Goal: Information Seeking & Learning: Learn about a topic

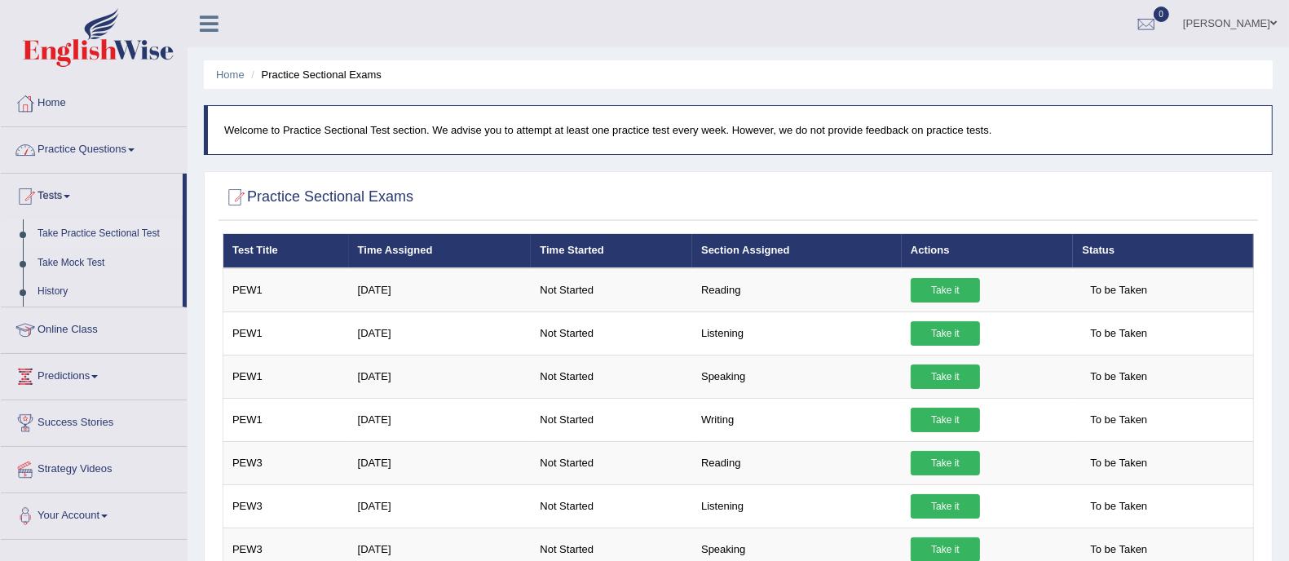
click at [120, 147] on link "Practice Questions" at bounding box center [94, 147] width 186 height 41
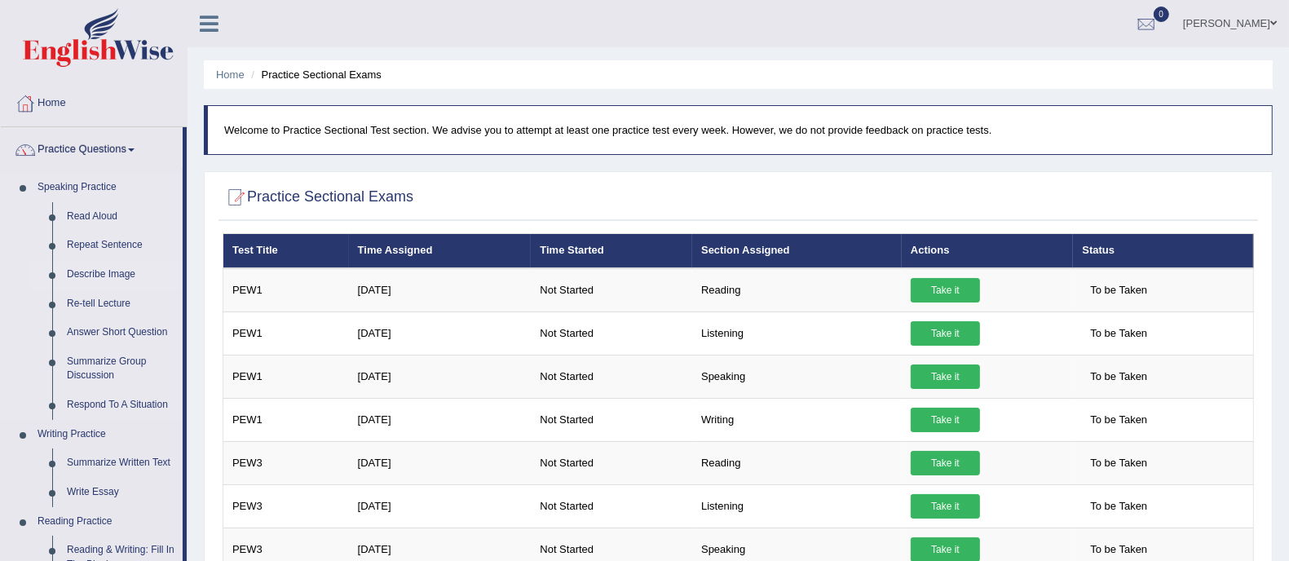
click at [99, 275] on link "Describe Image" at bounding box center [121, 274] width 123 height 29
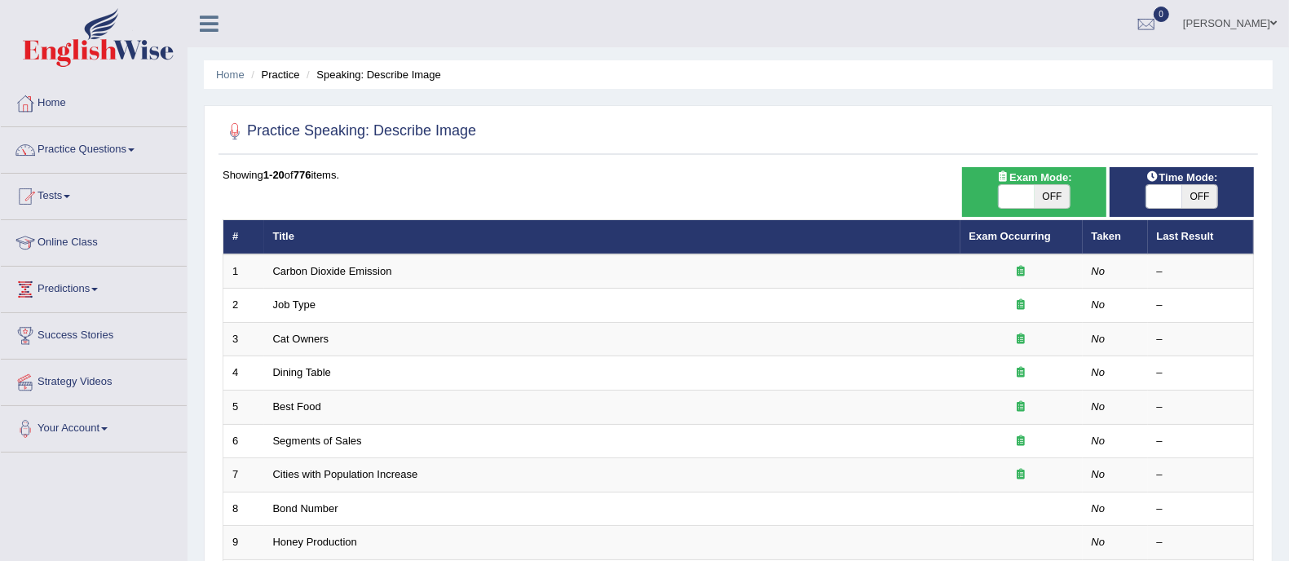
click at [344, 268] on link "Carbon Dioxide Emission" at bounding box center [332, 271] width 119 height 12
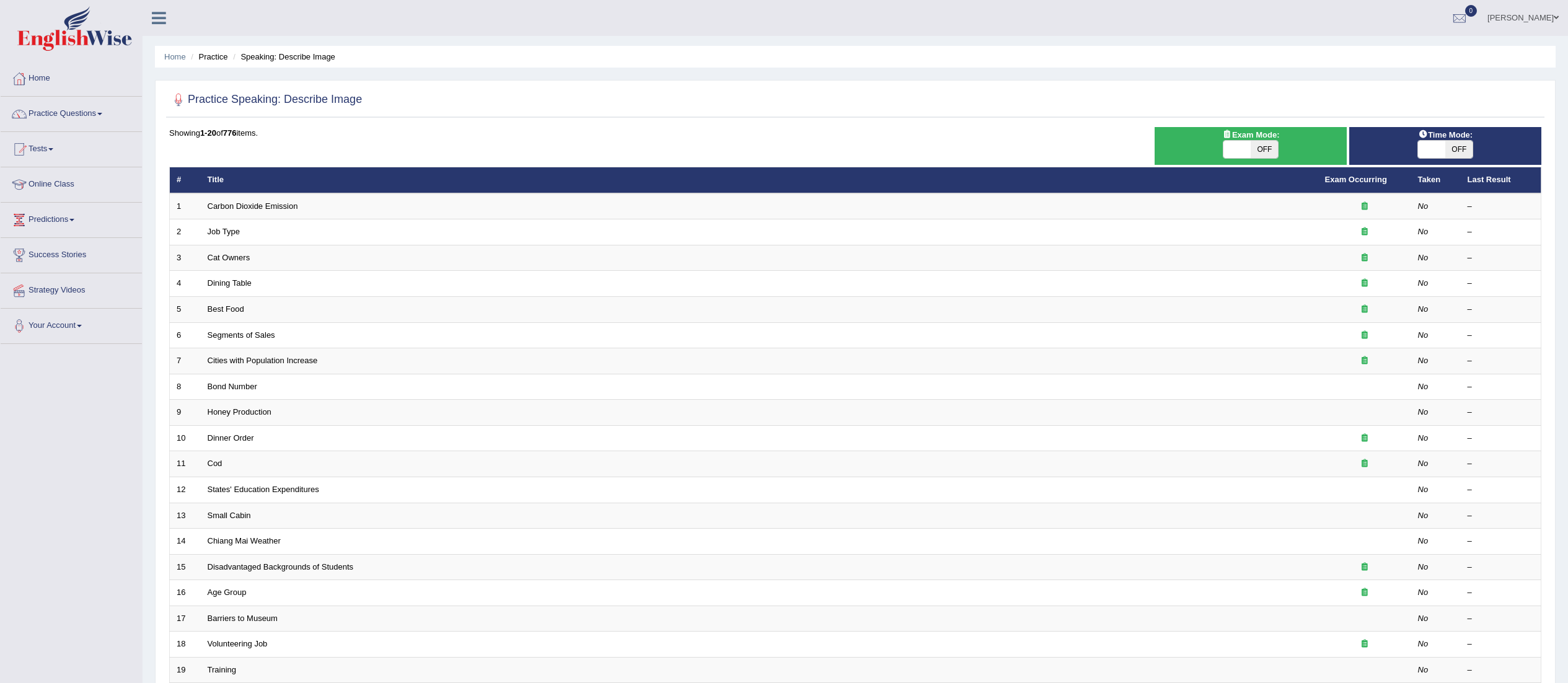
click at [1471, 149] on span "OFF" at bounding box center [1459, 149] width 27 height 17
checkbox input "true"
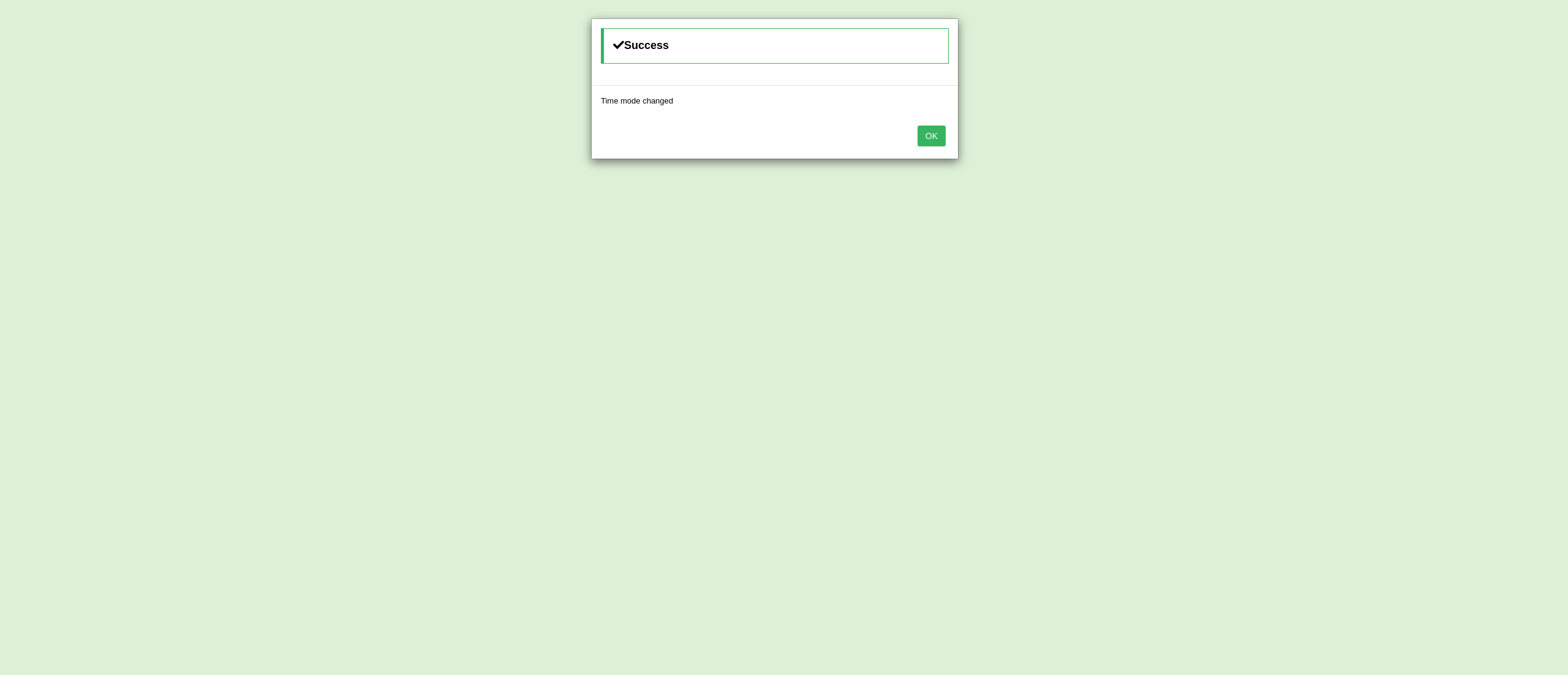
click at [936, 137] on button "OK" at bounding box center [932, 136] width 29 height 21
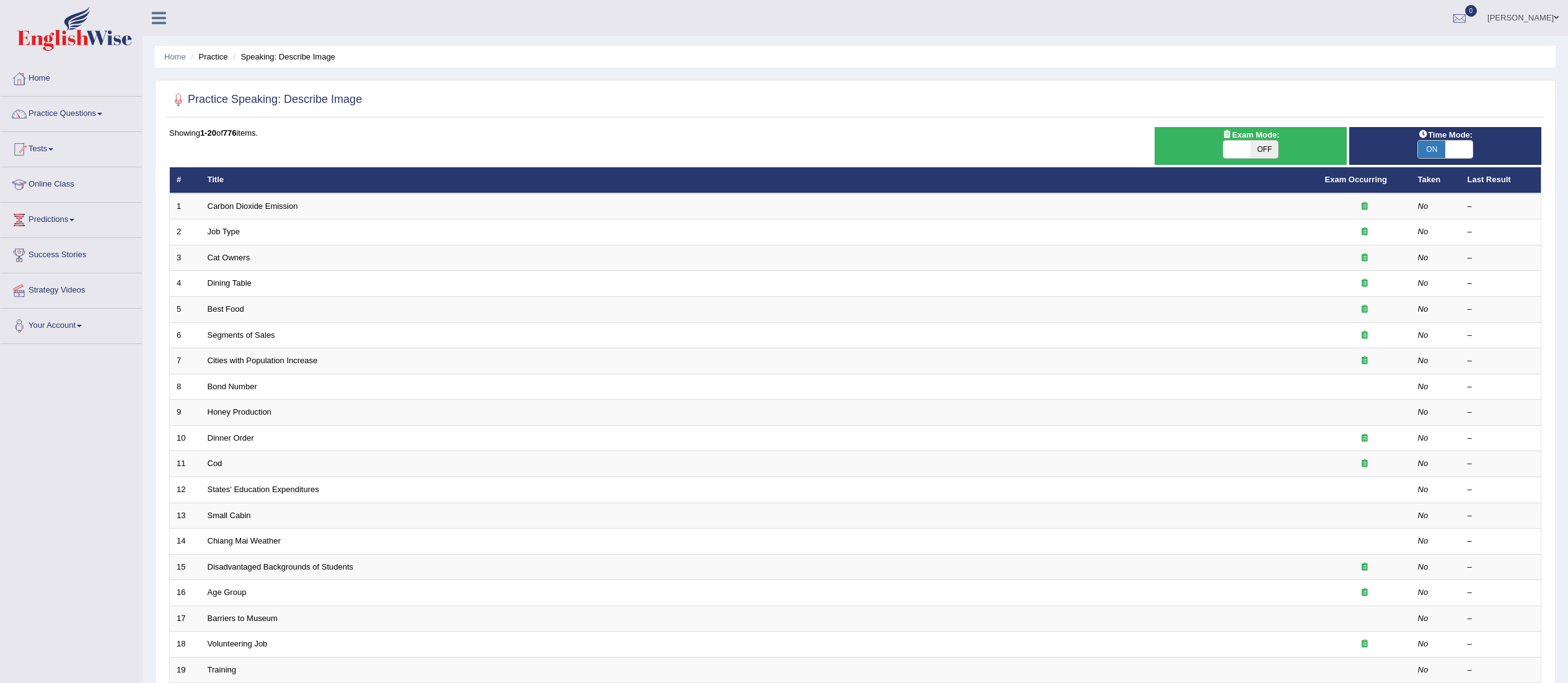
click at [1278, 147] on span "OFF" at bounding box center [1265, 149] width 27 height 17
checkbox input "true"
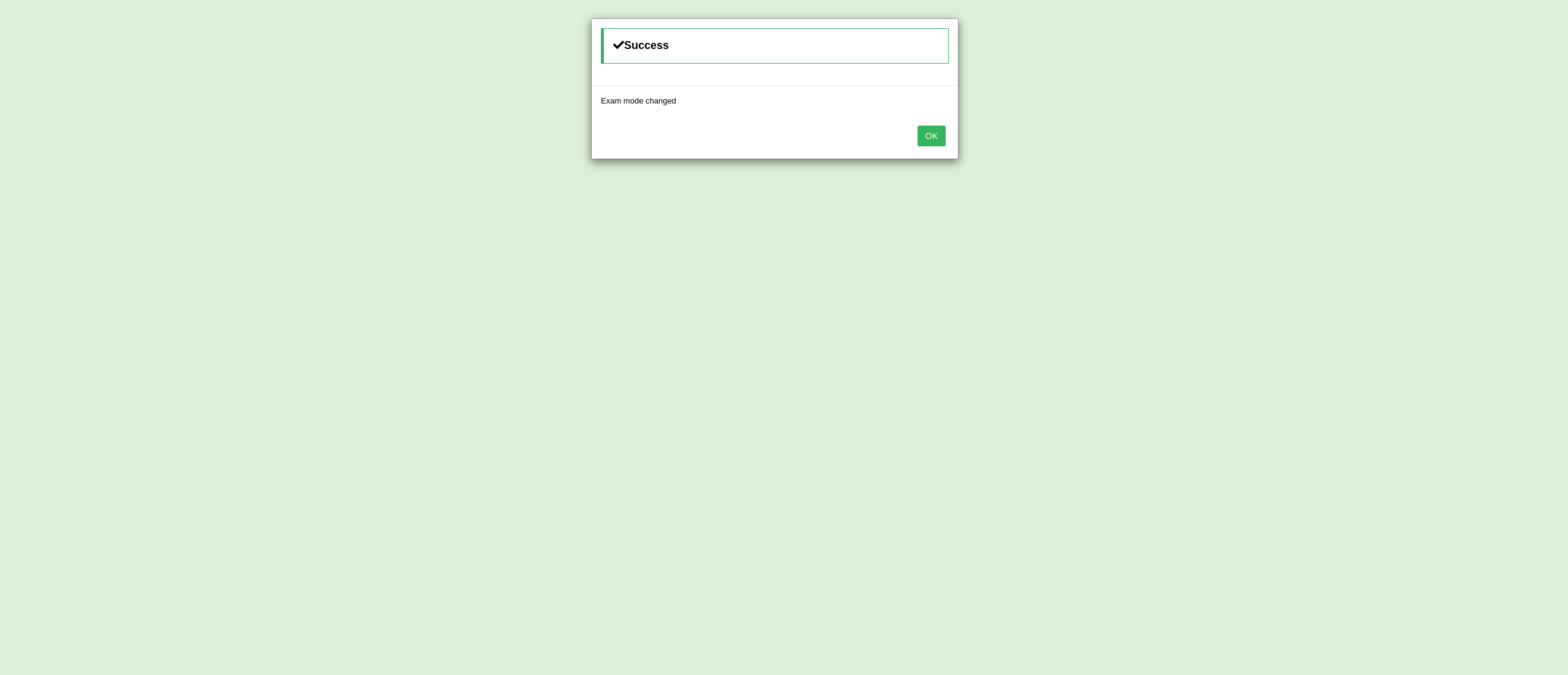
drag, startPoint x: 891, startPoint y: 140, endPoint x: 939, endPoint y: 137, distance: 48.1
click at [918, 140] on div "OK" at bounding box center [775, 137] width 366 height 43
click at [939, 137] on button "OK" at bounding box center [932, 136] width 29 height 21
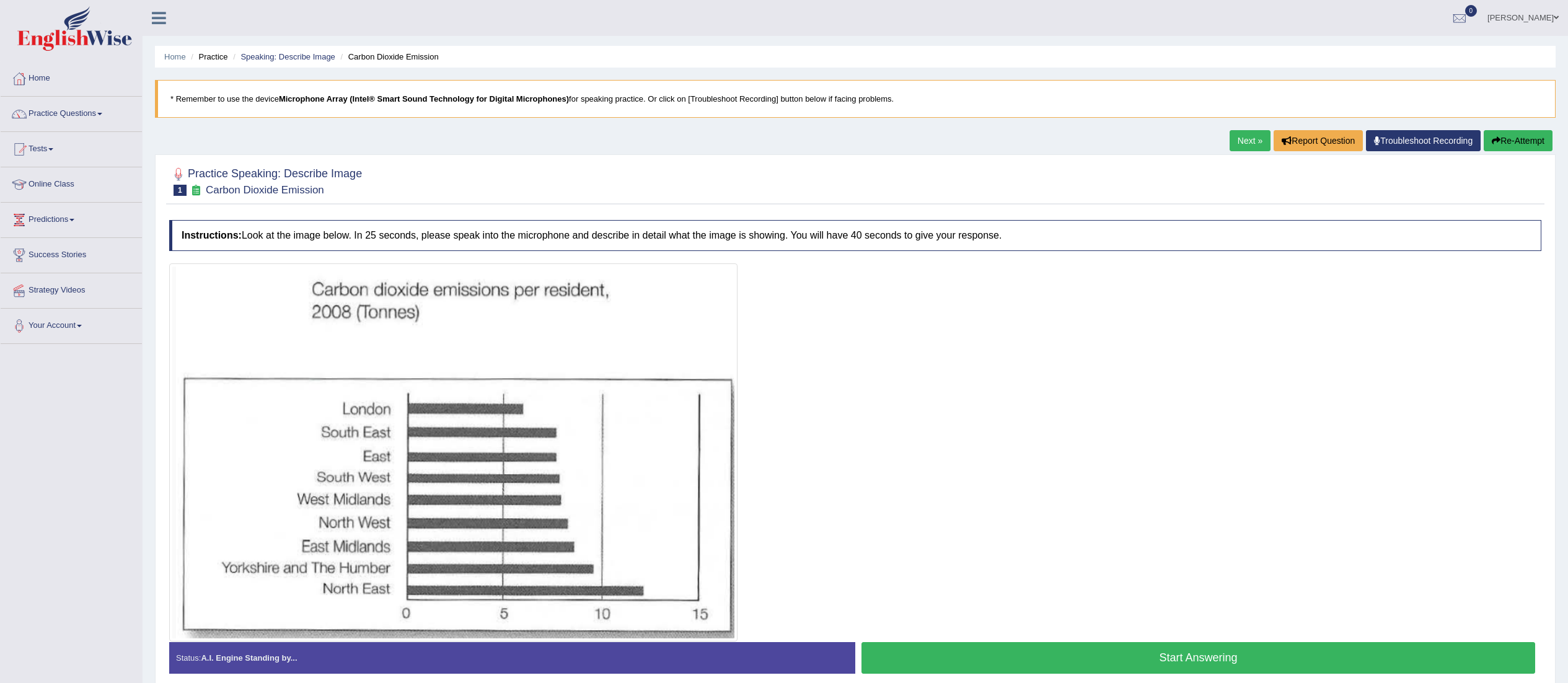
scroll to position [52, 0]
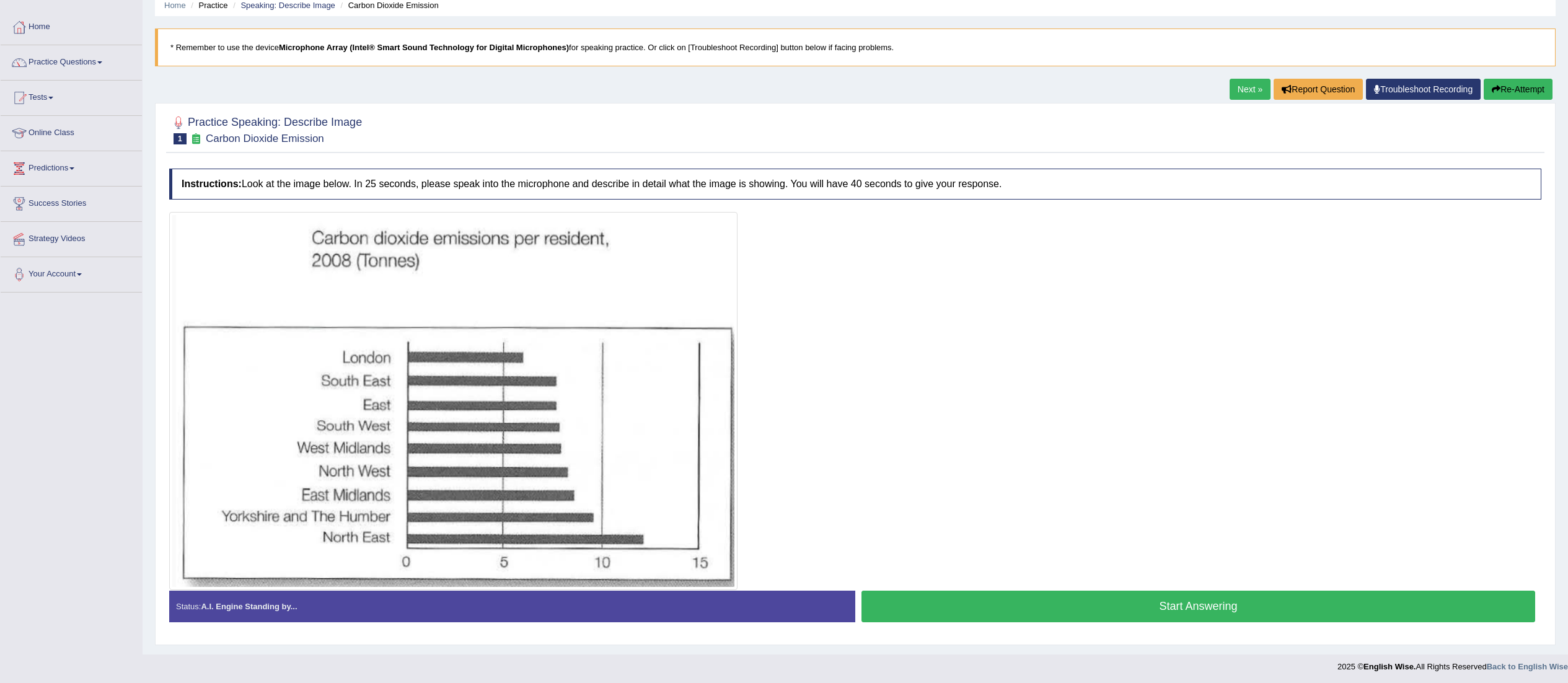
click at [987, 610] on button "Start Answering" at bounding box center [1199, 606] width 673 height 32
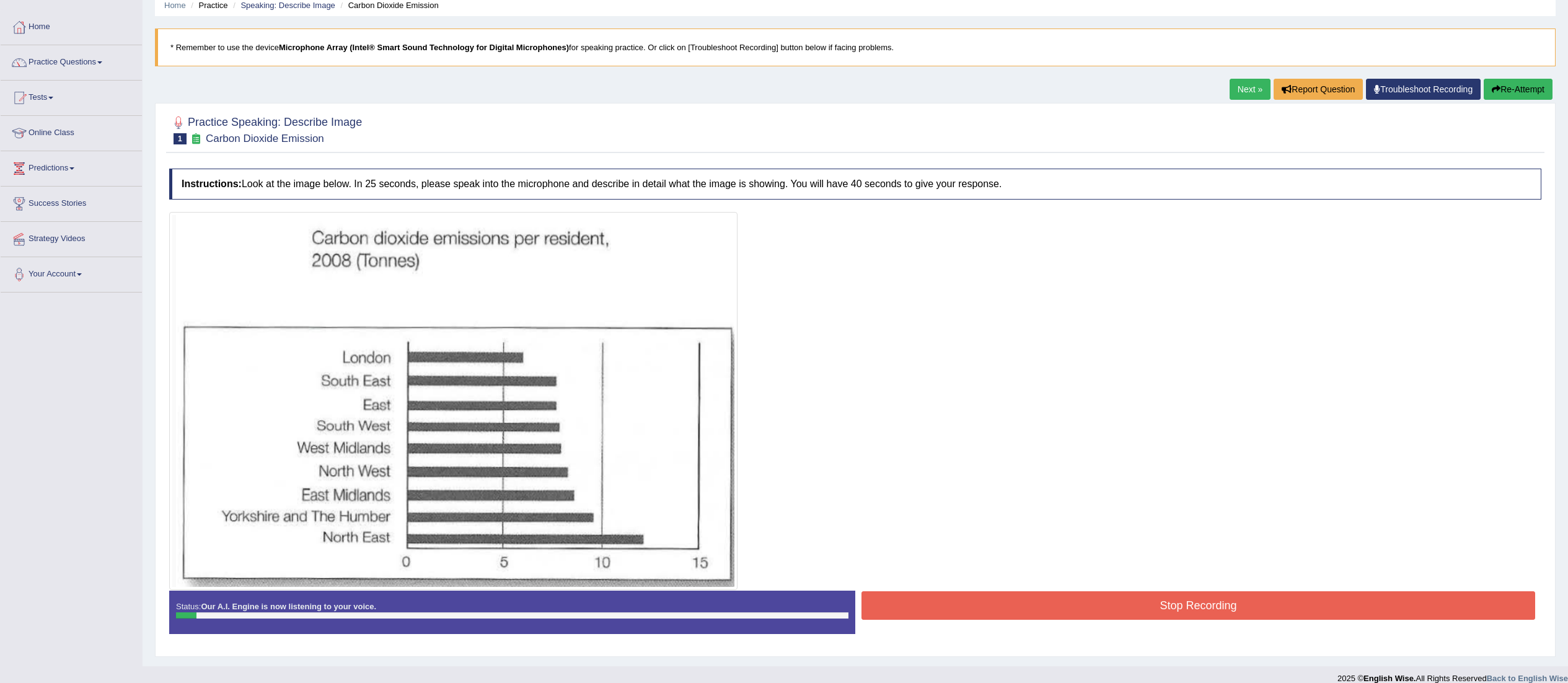
click at [1040, 596] on button "Stop Recording" at bounding box center [1199, 606] width 673 height 29
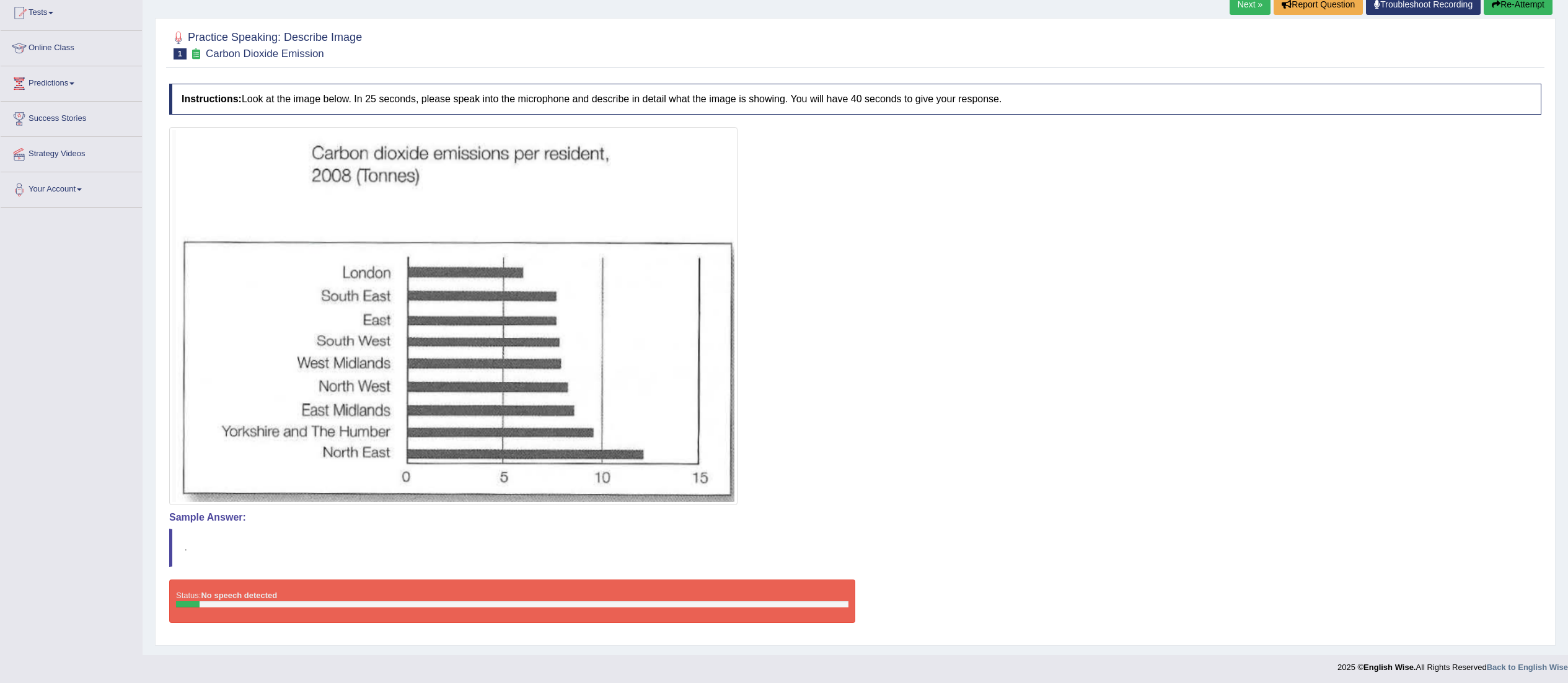
scroll to position [0, 0]
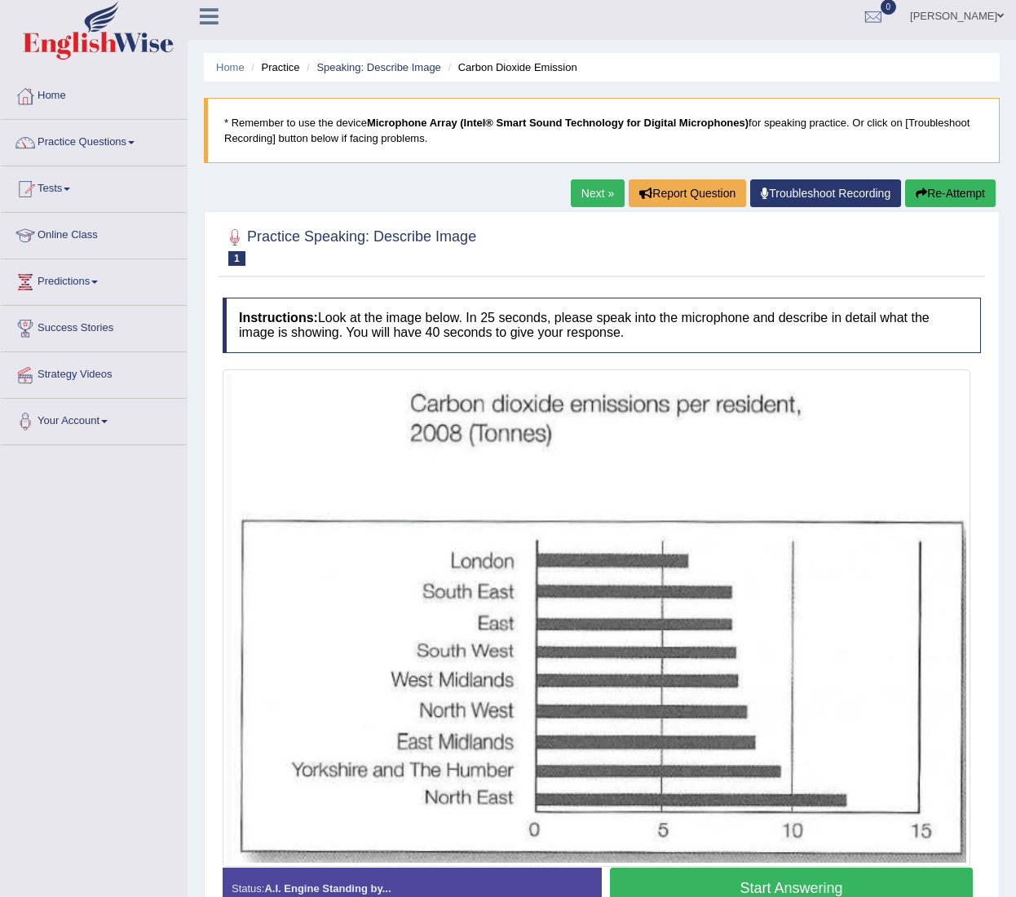
scroll to position [99, 0]
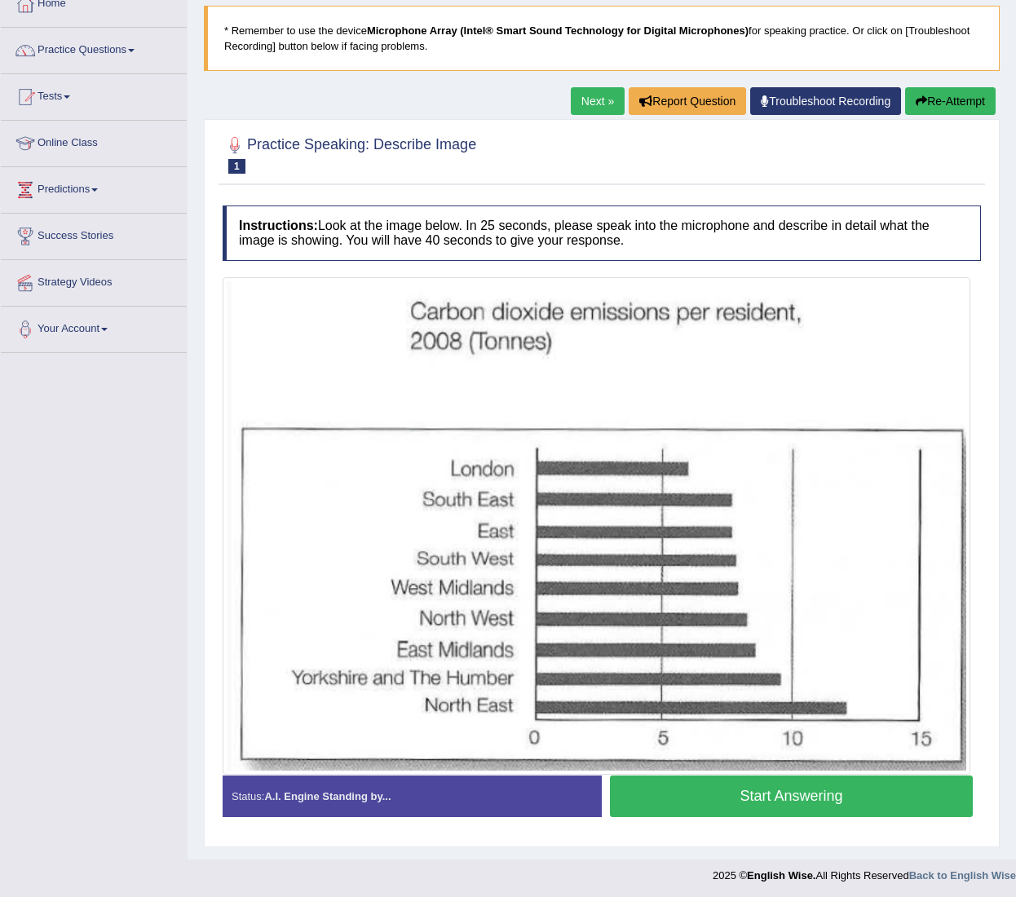
click at [775, 793] on button "Start Answering" at bounding box center [791, 797] width 363 height 42
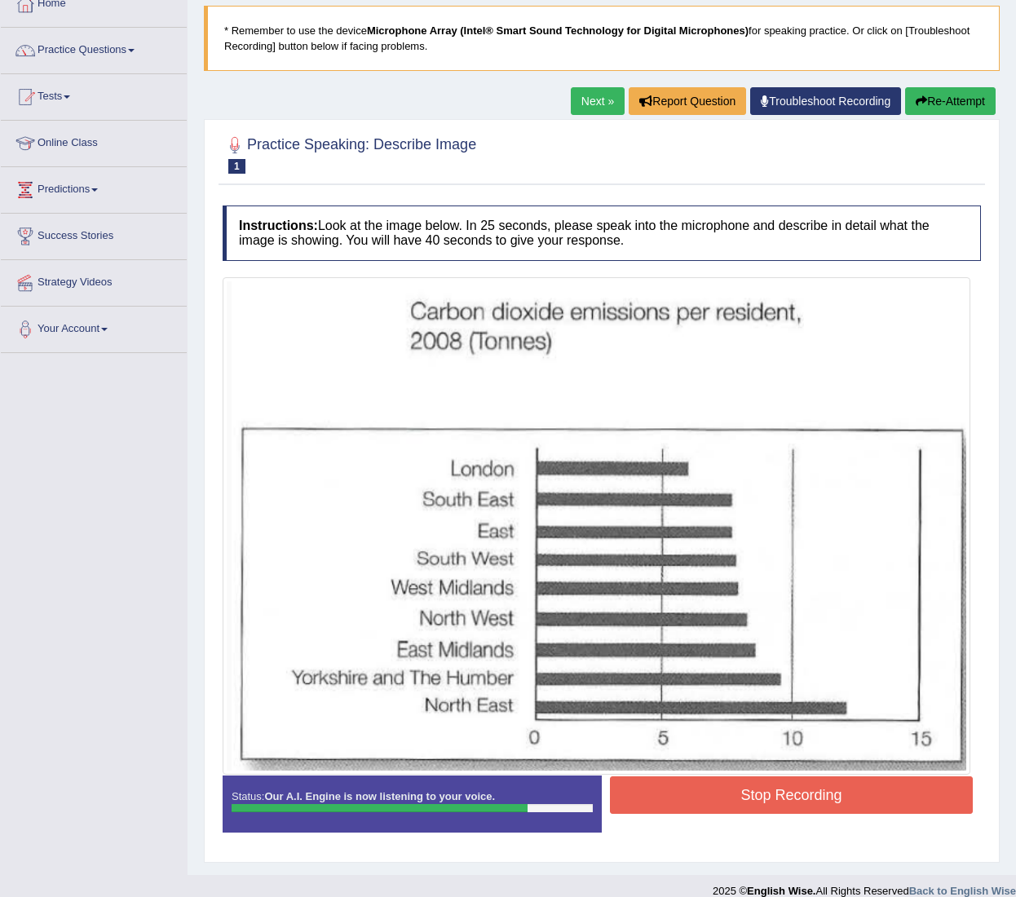
click at [789, 791] on button "Stop Recording" at bounding box center [791, 795] width 363 height 38
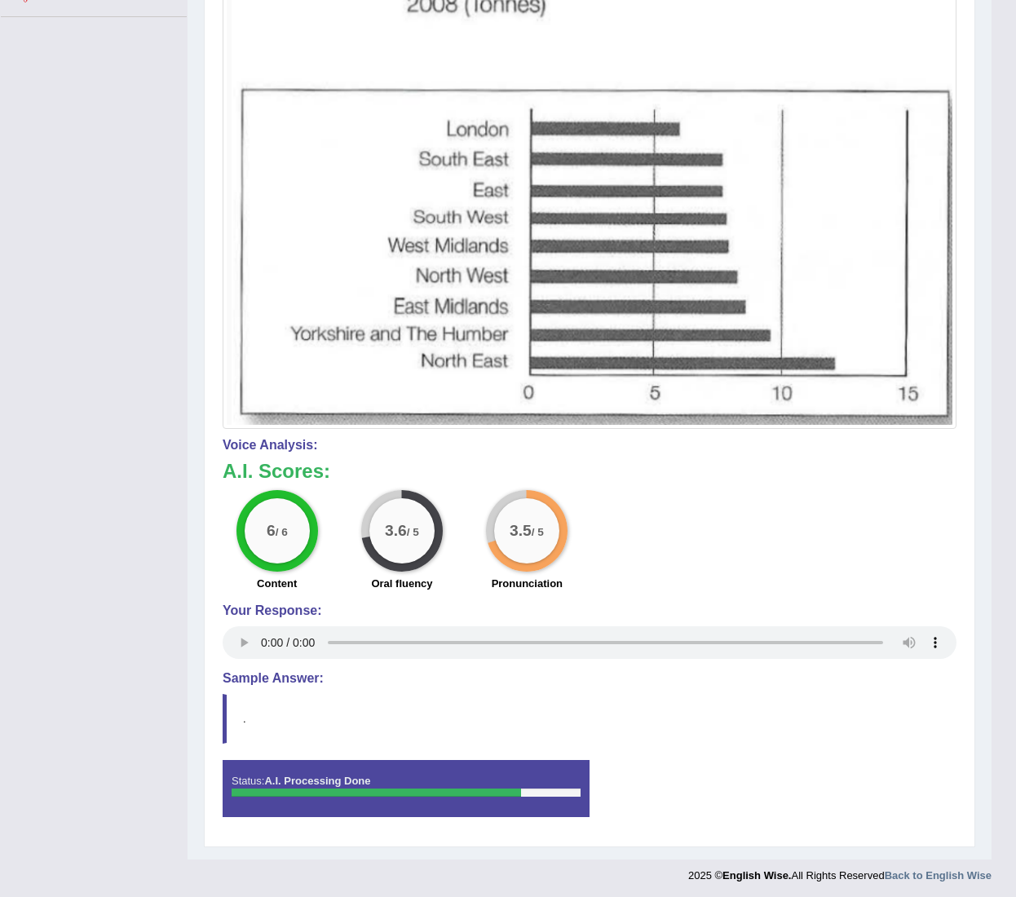
scroll to position [0, 0]
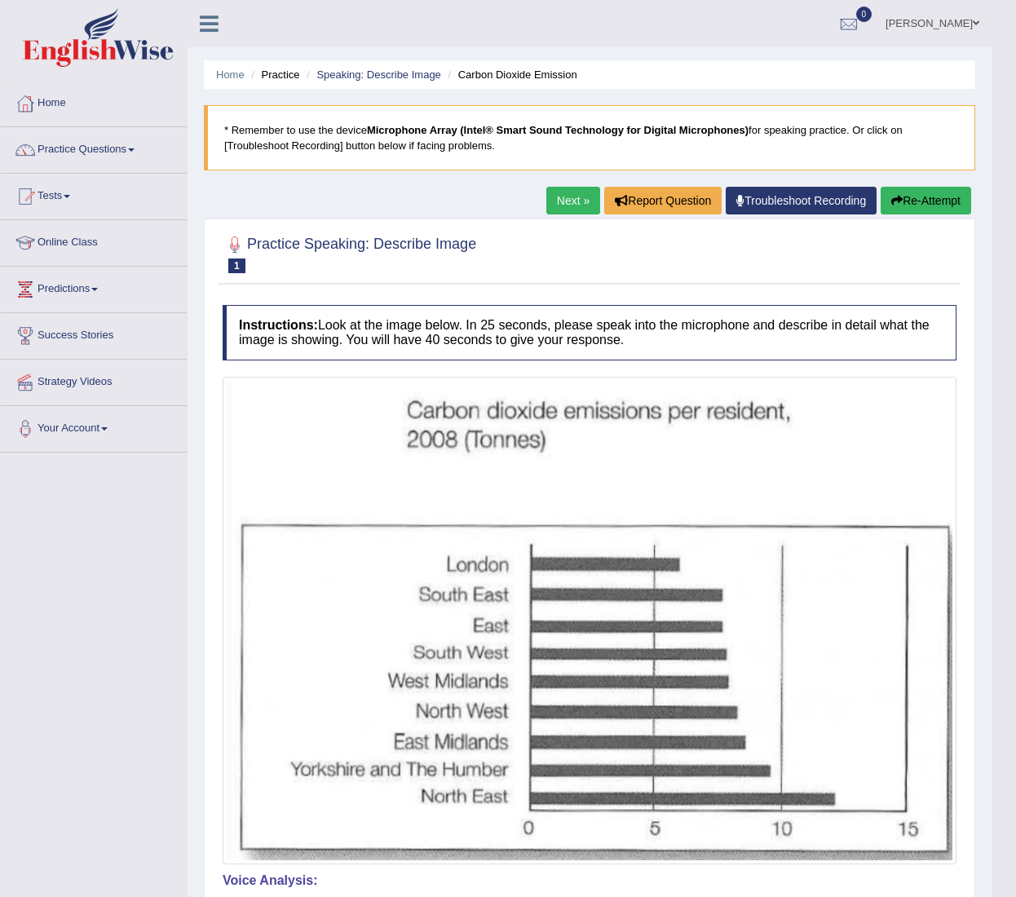
click at [895, 201] on icon "button" at bounding box center [896, 200] width 11 height 11
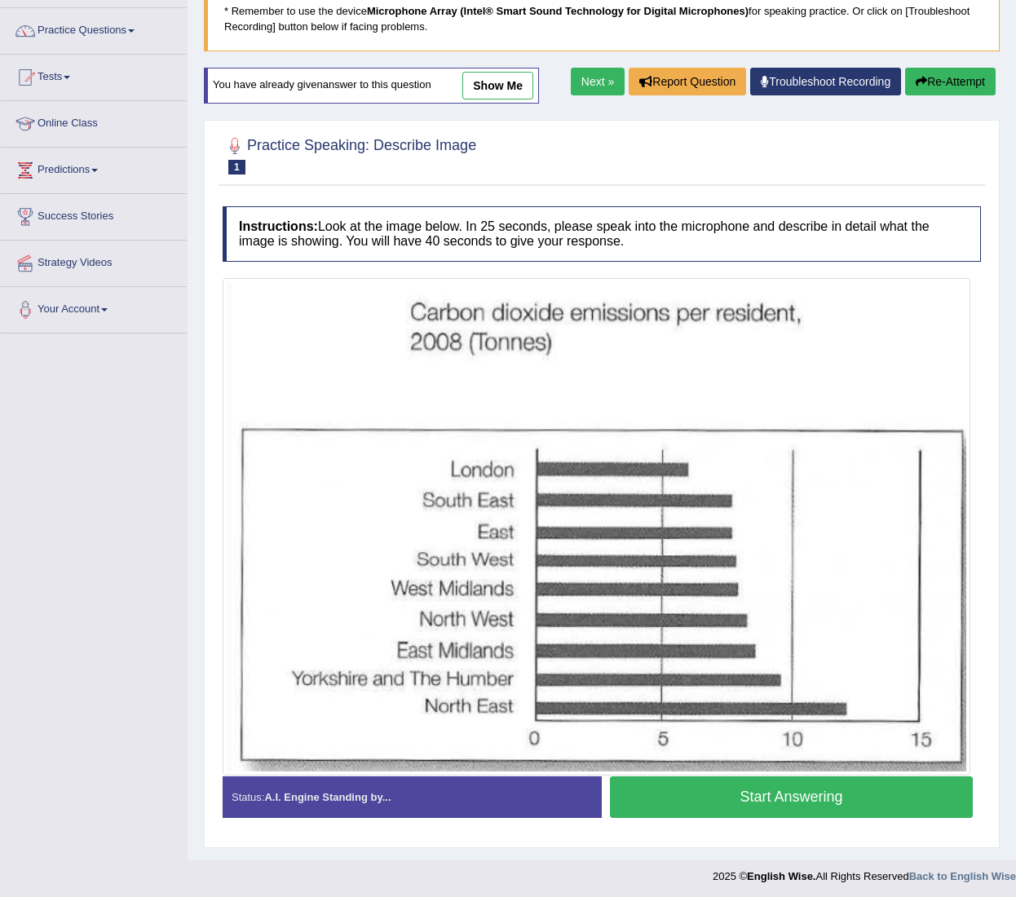
click at [729, 783] on button "Start Answering" at bounding box center [791, 797] width 363 height 42
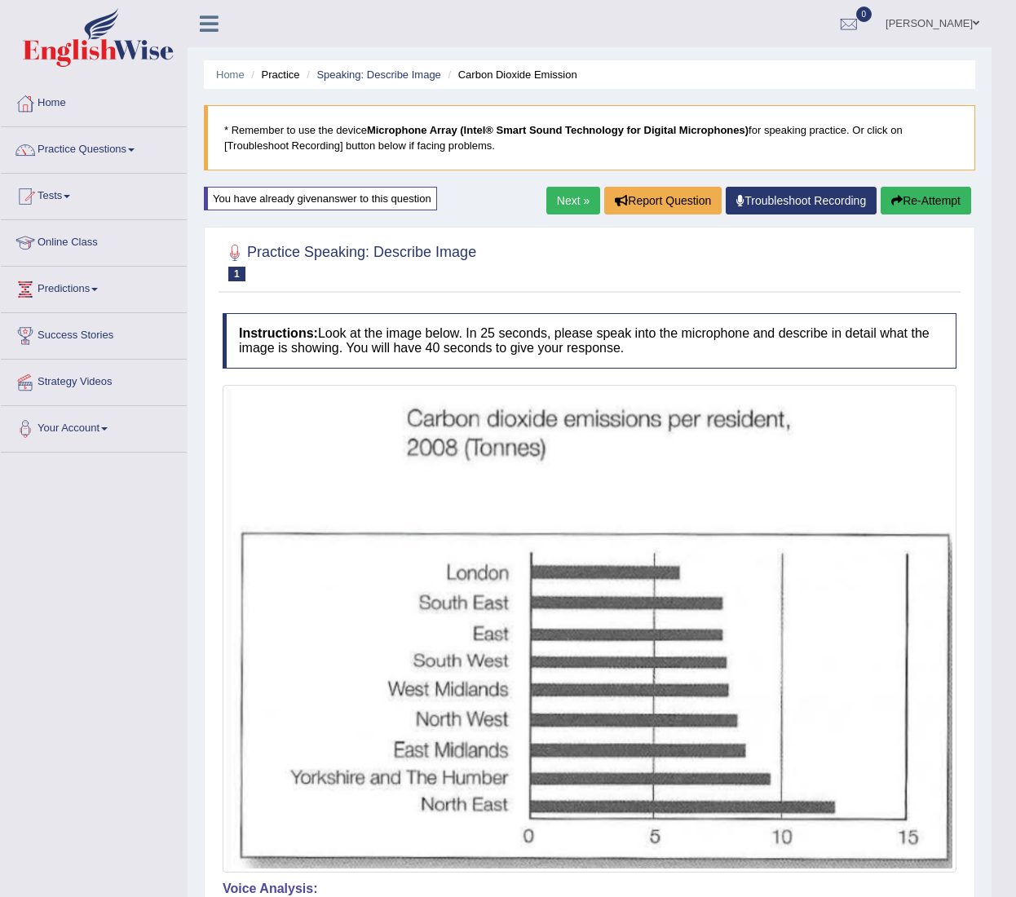
click at [574, 201] on link "Next »" at bounding box center [573, 201] width 54 height 28
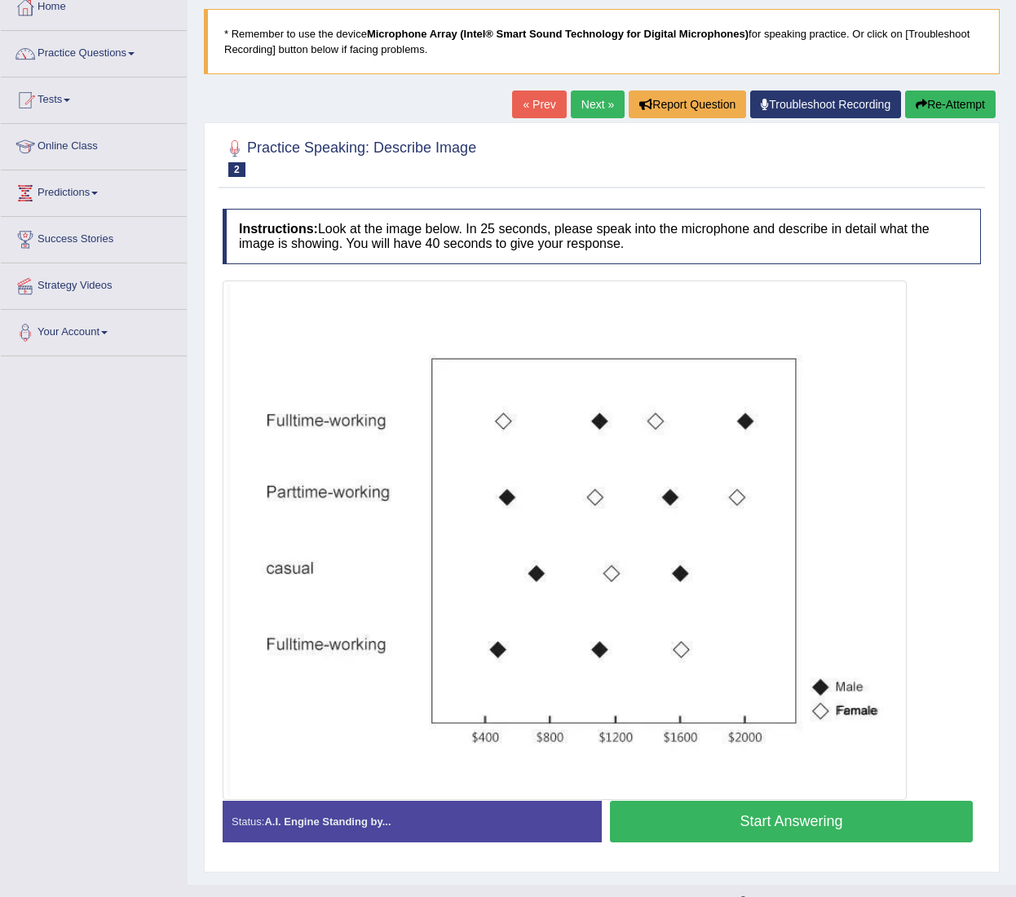
scroll to position [122, 0]
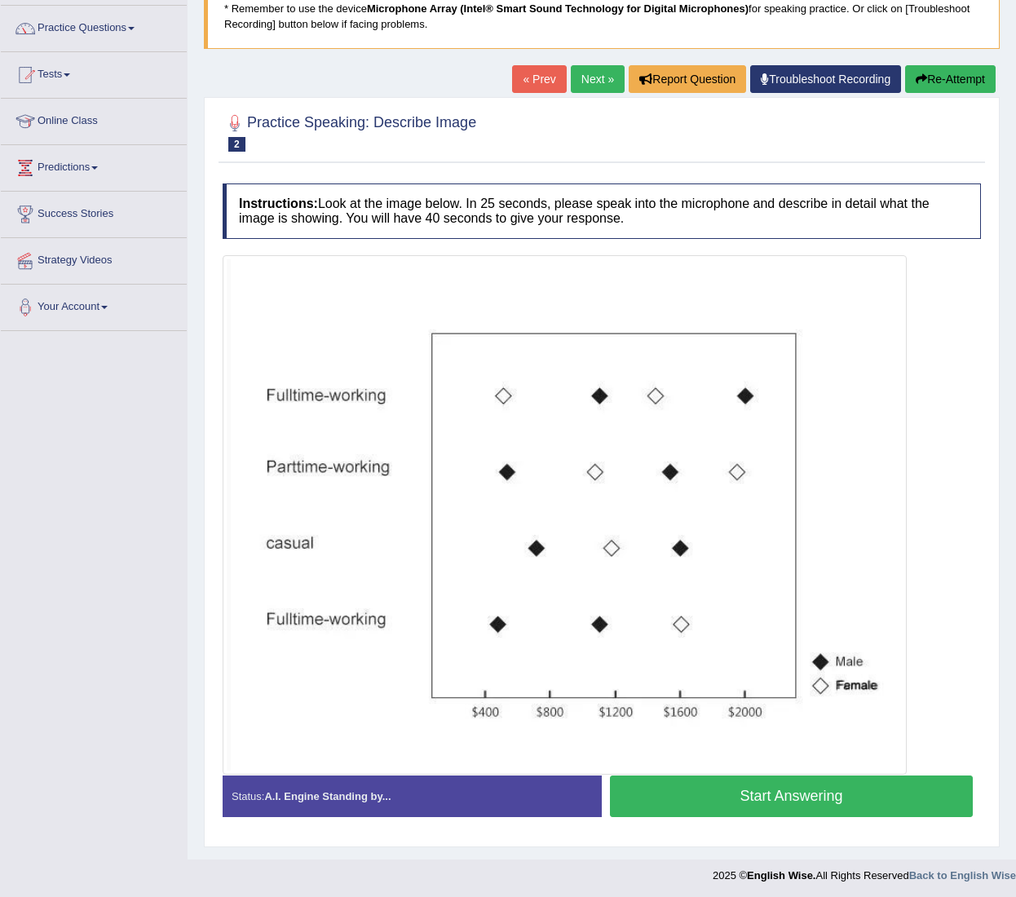
click at [718, 802] on button "Start Answering" at bounding box center [791, 797] width 363 height 42
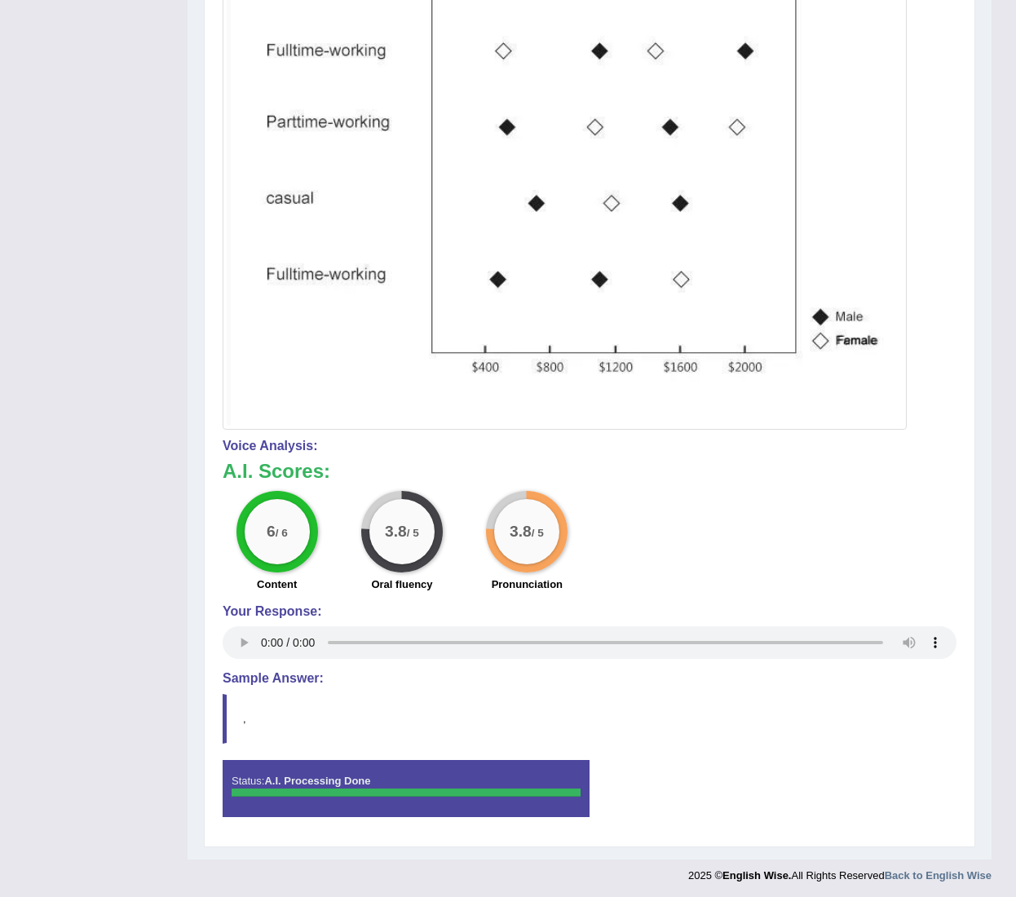
scroll to position [0, 0]
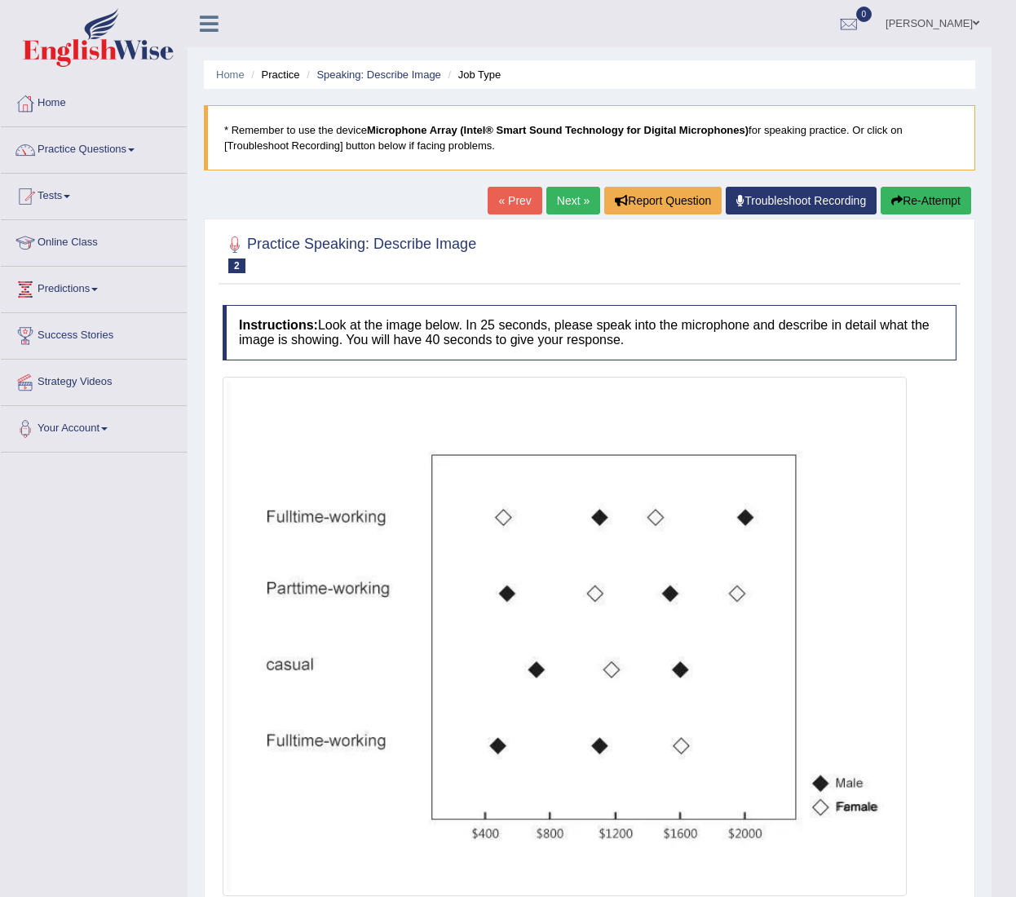
click at [568, 200] on link "Next »" at bounding box center [573, 201] width 54 height 28
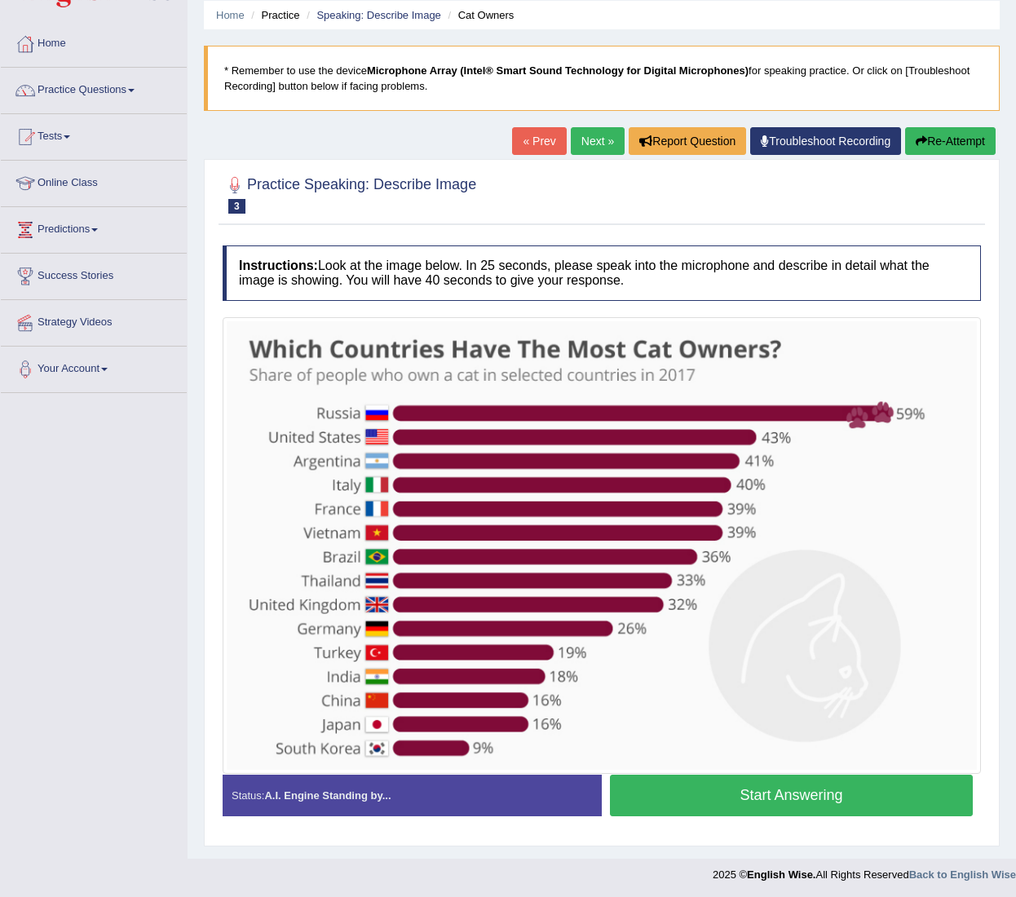
click at [775, 790] on button "Start Answering" at bounding box center [791, 796] width 363 height 42
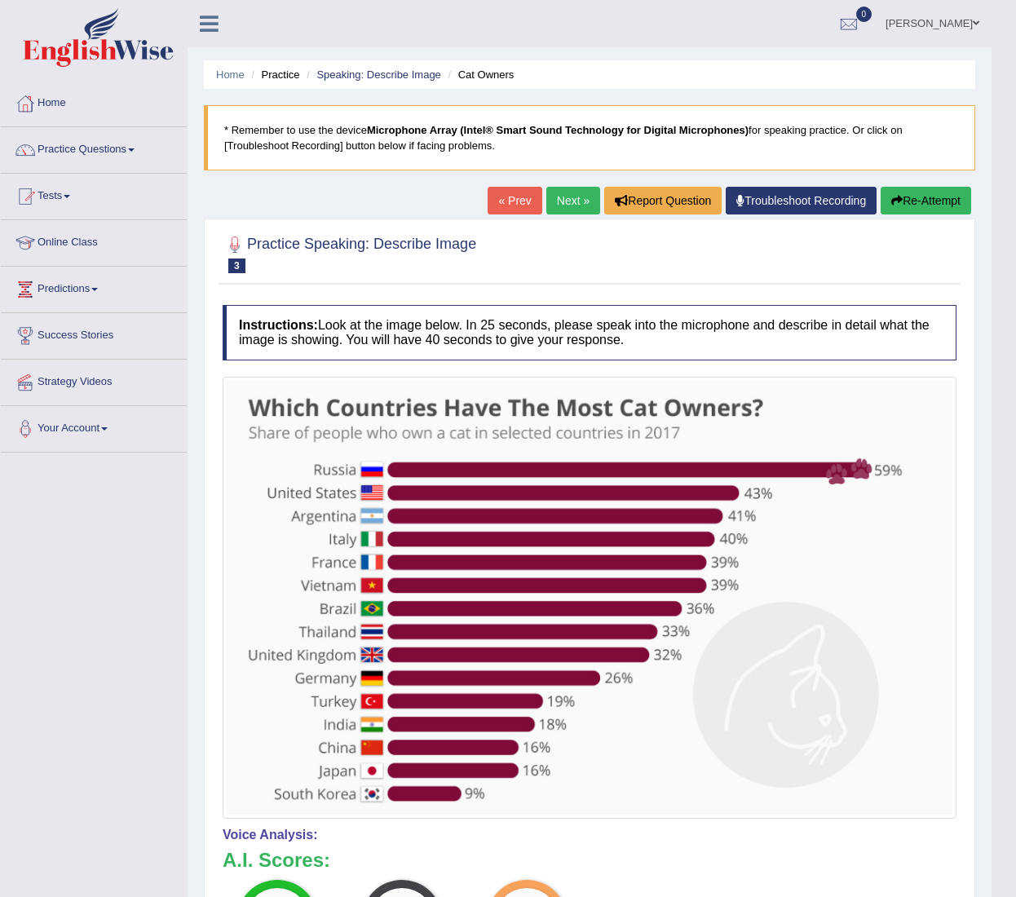
drag, startPoint x: 553, startPoint y: 214, endPoint x: 571, endPoint y: 189, distance: 30.3
click at [553, 214] on div "« Prev Next » Report Question Troubleshoot Recording Re-Attempt" at bounding box center [732, 203] width 488 height 32
click at [576, 181] on div "Home Practice Speaking: Describe Image Cat Owners * Remember to use the device …" at bounding box center [590, 624] width 804 height 1249
click at [564, 192] on link "Next »" at bounding box center [573, 201] width 54 height 28
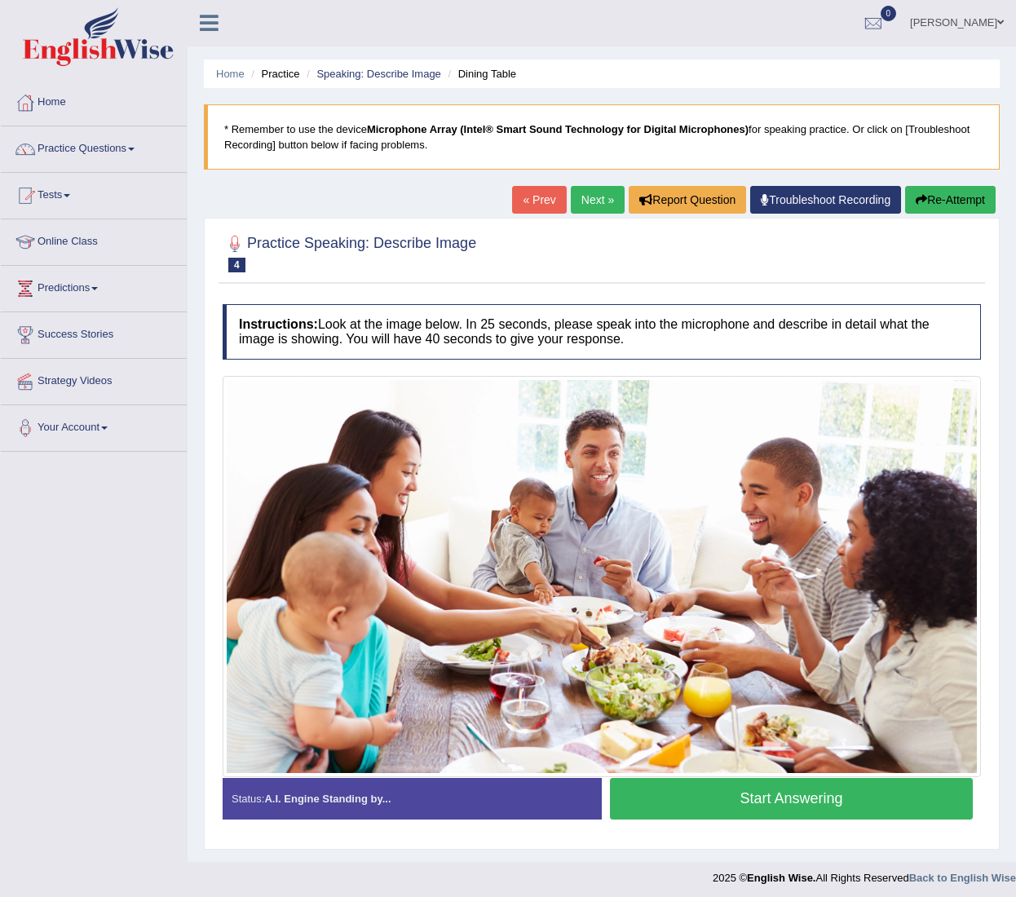
scroll to position [4, 0]
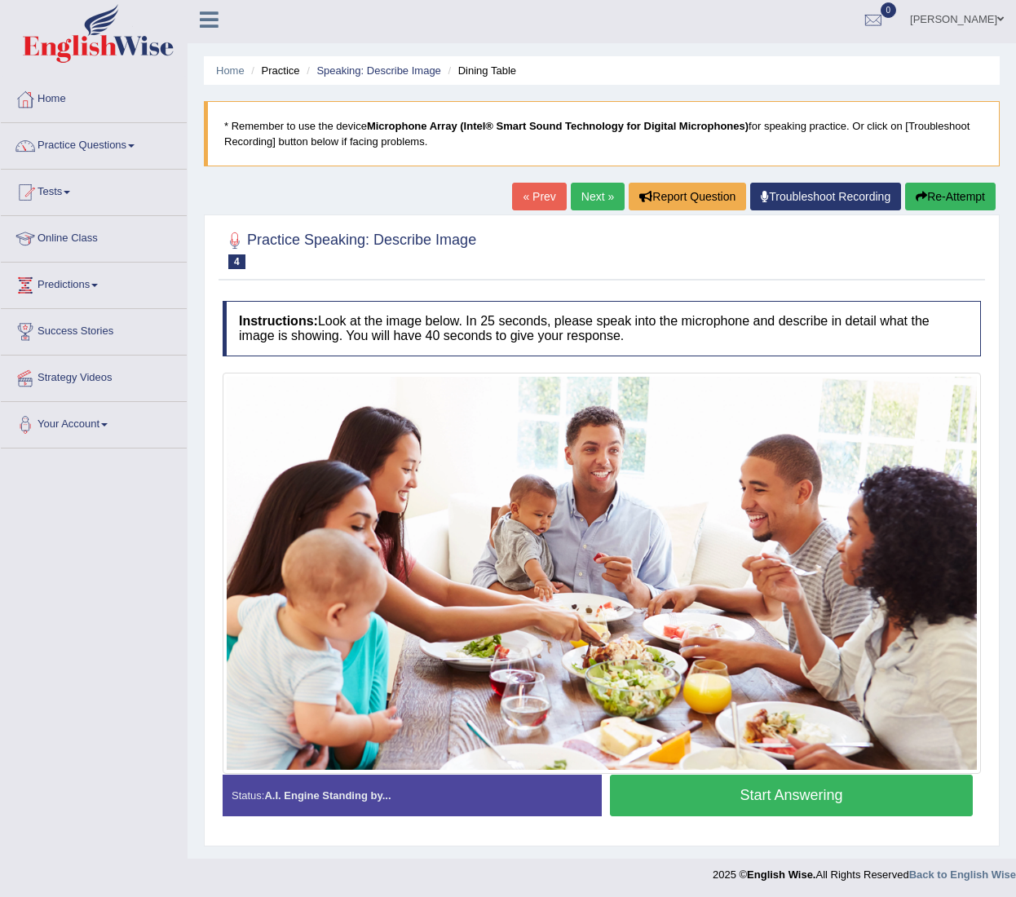
click at [791, 798] on button "Start Answering" at bounding box center [791, 796] width 363 height 42
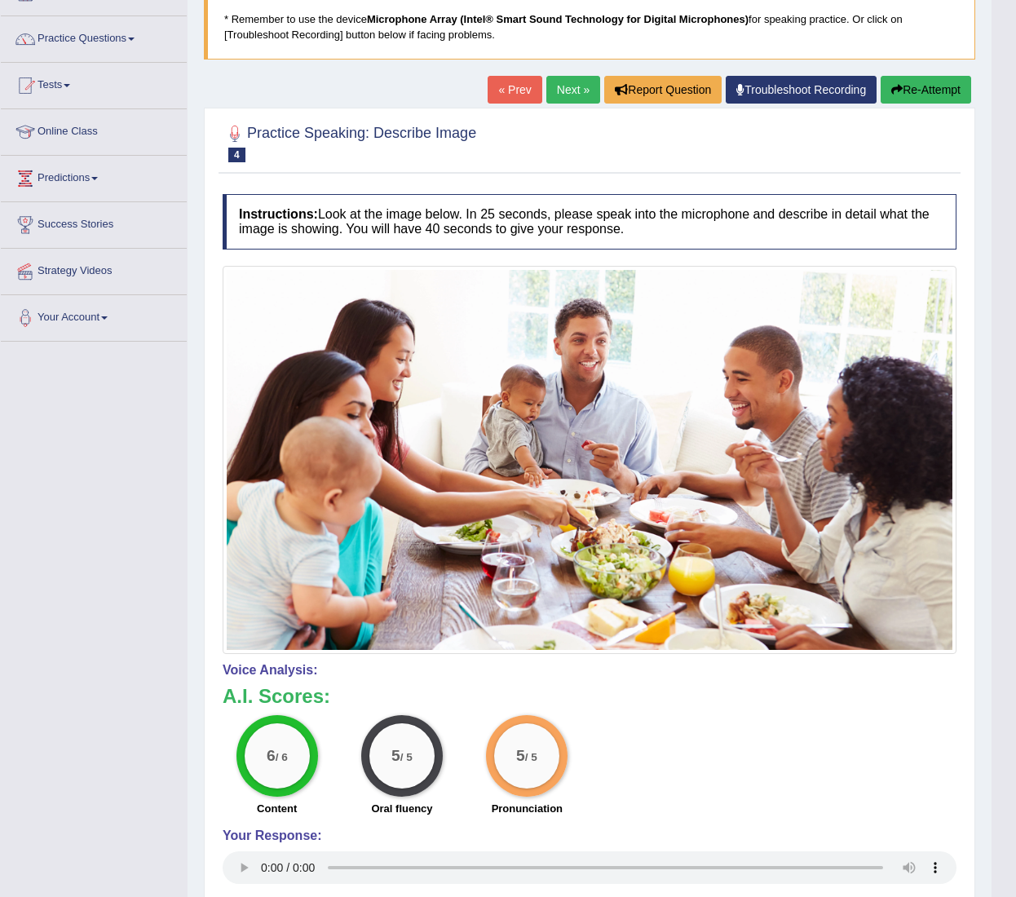
scroll to position [0, 0]
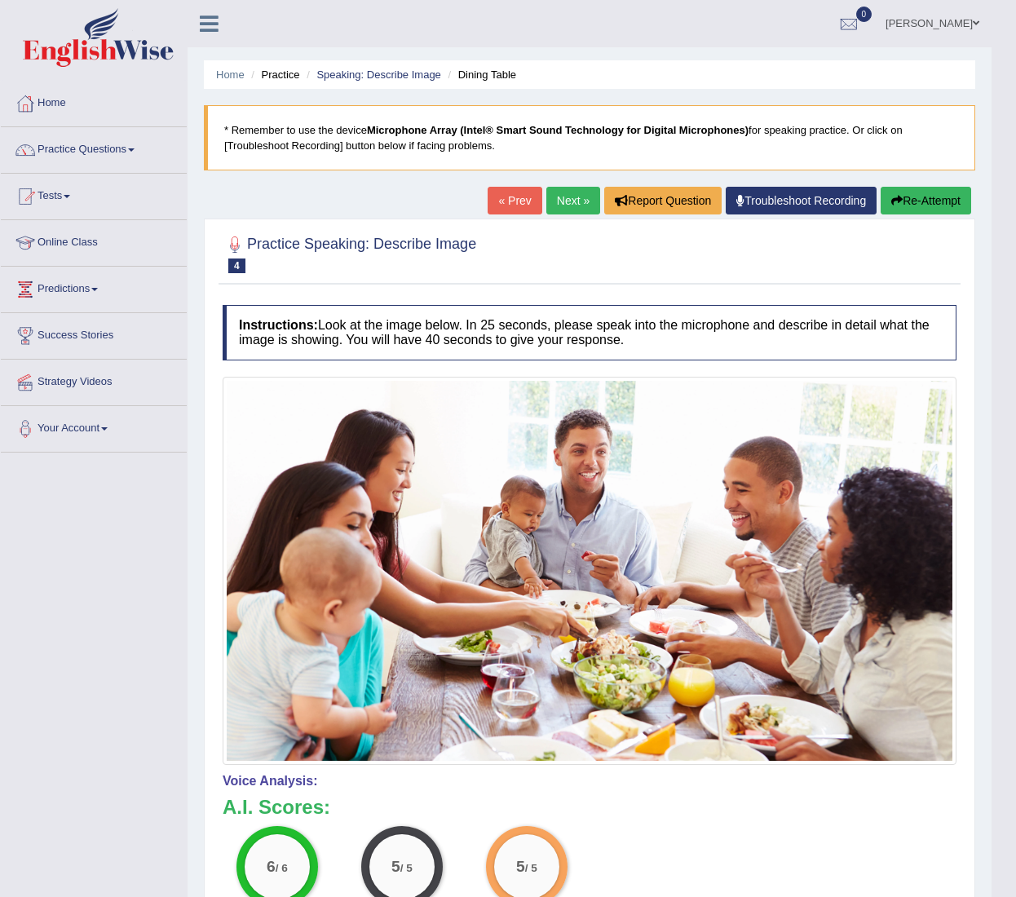
click at [563, 206] on link "Next »" at bounding box center [573, 201] width 54 height 28
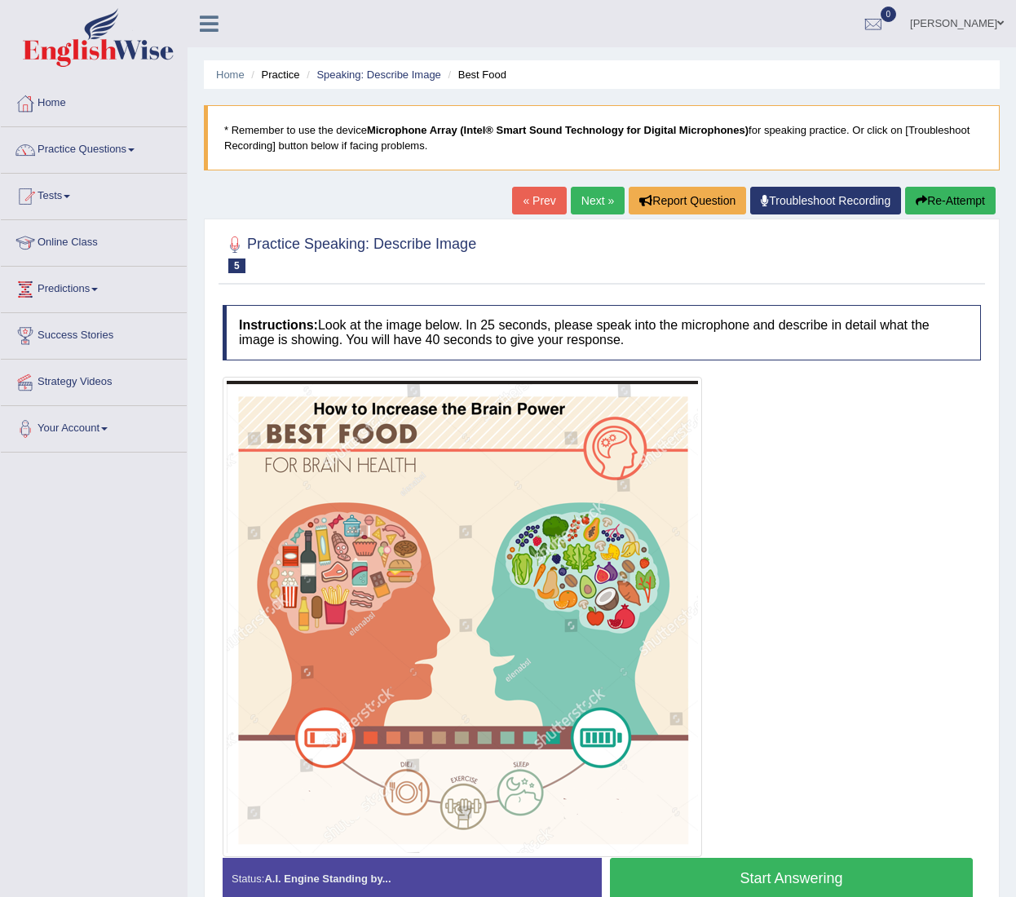
scroll to position [82, 0]
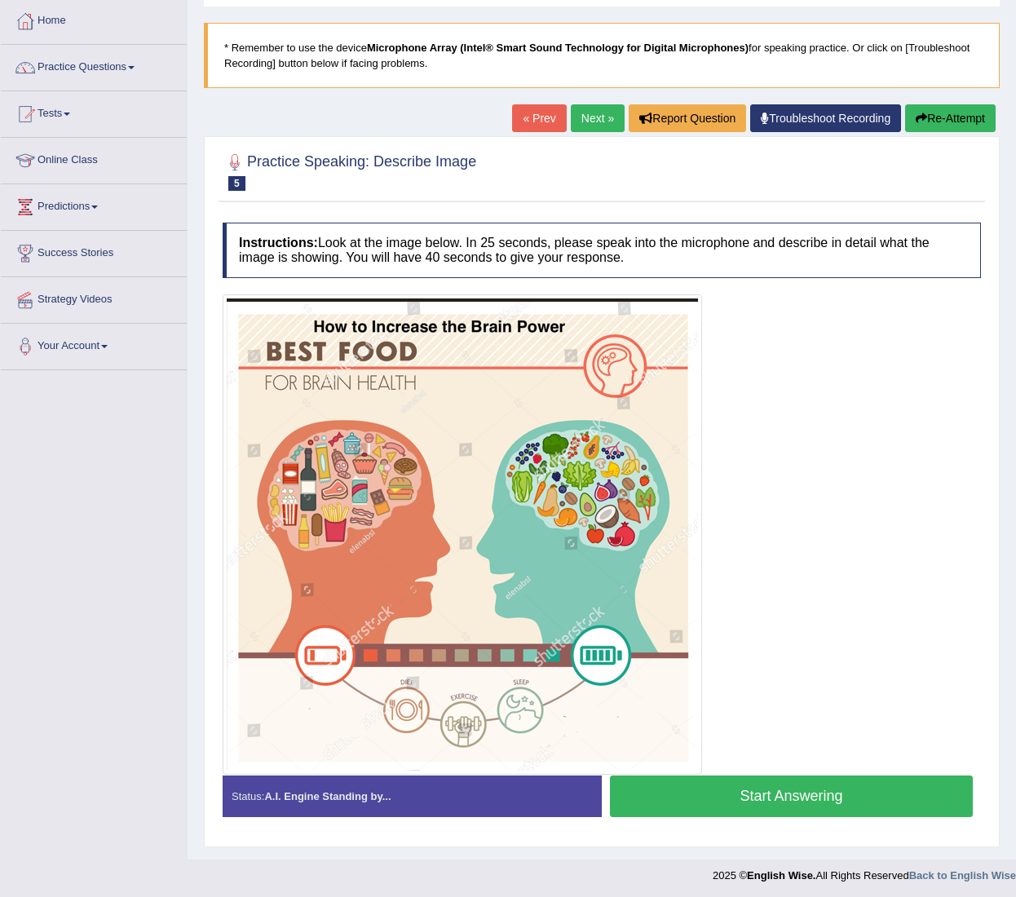
click at [597, 110] on link "Next »" at bounding box center [598, 118] width 54 height 28
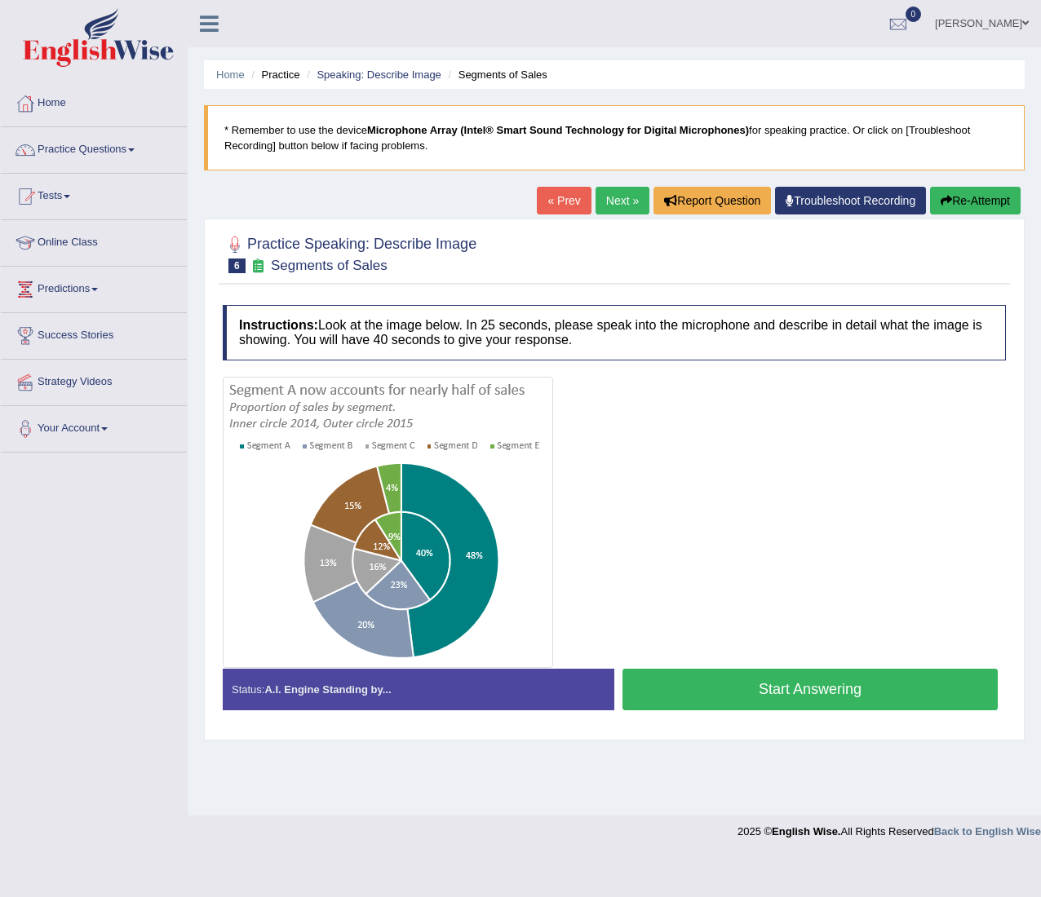
click at [785, 682] on button "Start Answering" at bounding box center [809, 690] width 375 height 42
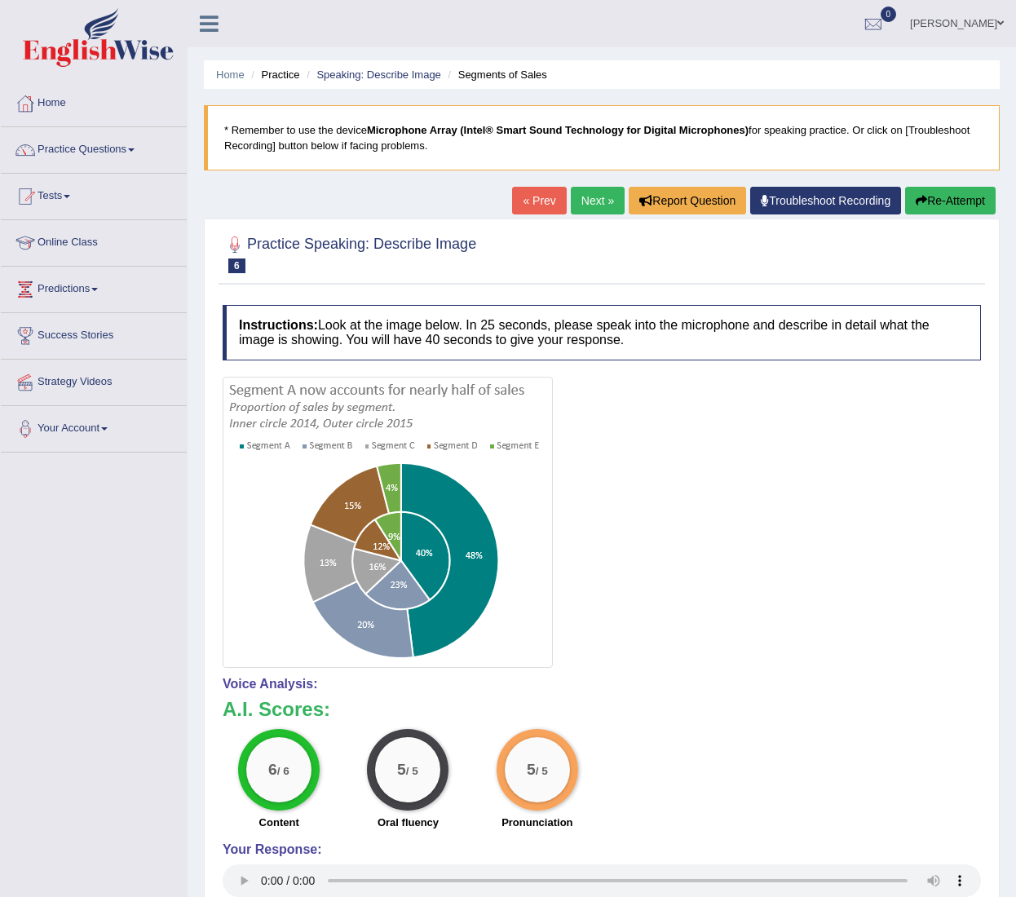
click at [608, 207] on link "Next »" at bounding box center [598, 201] width 54 height 28
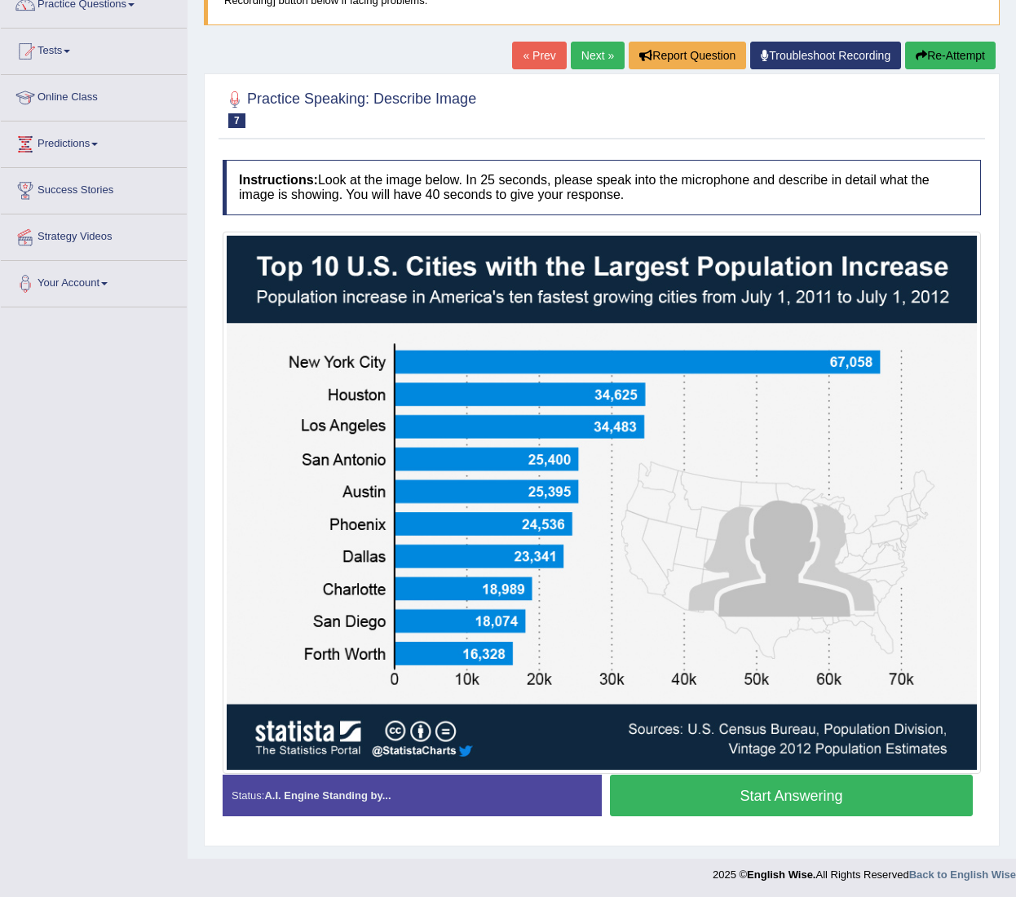
click at [763, 788] on button "Start Answering" at bounding box center [791, 796] width 363 height 42
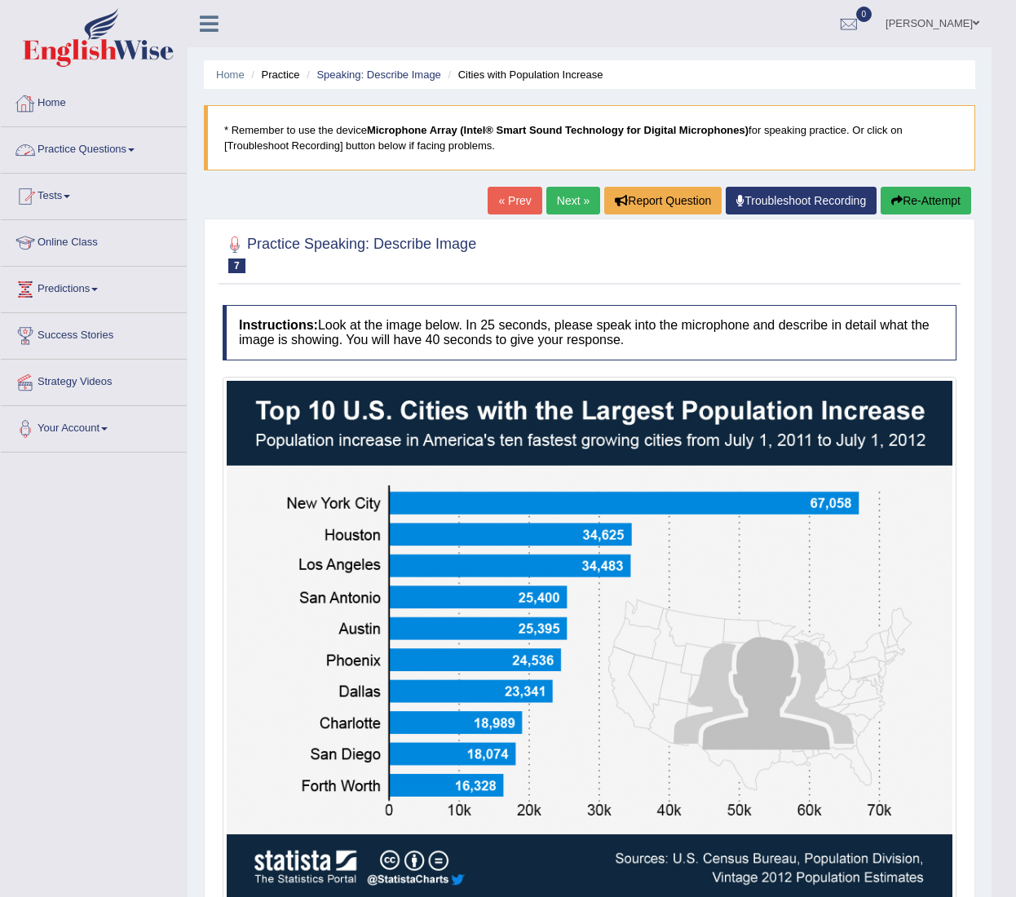
click at [53, 99] on link "Home" at bounding box center [94, 101] width 186 height 41
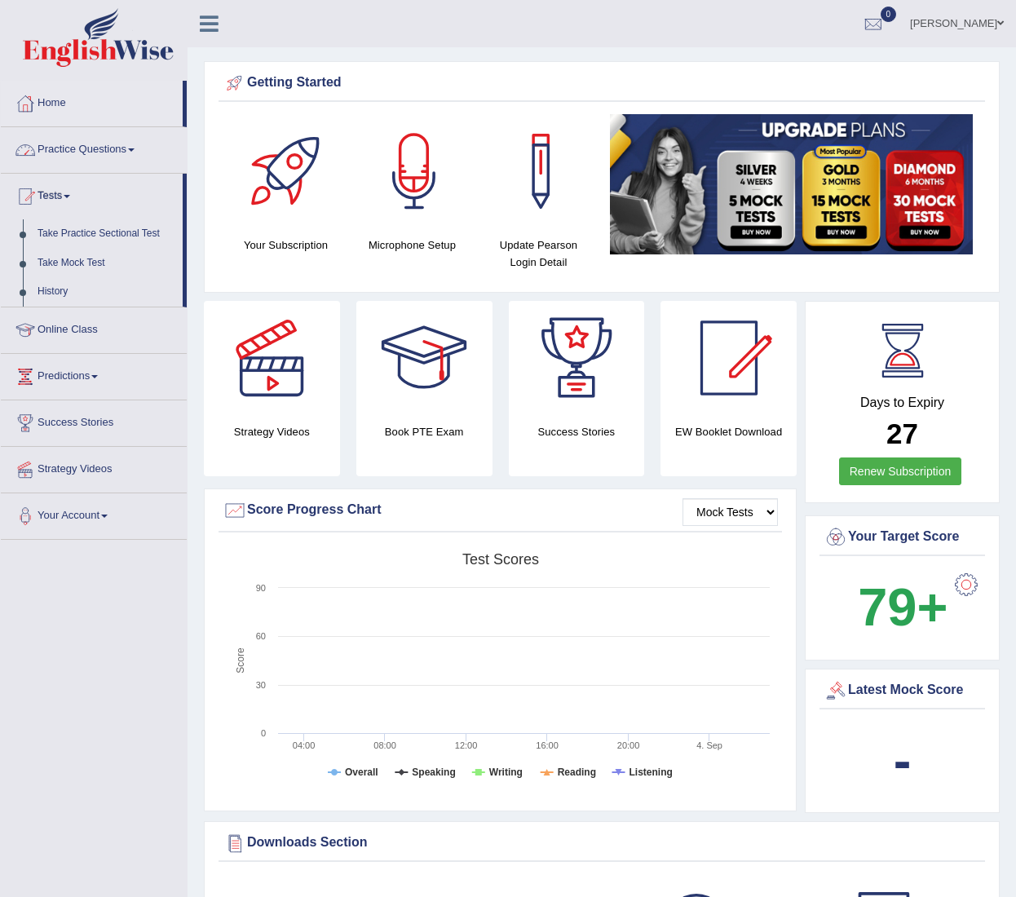
click at [116, 153] on link "Practice Questions" at bounding box center [94, 147] width 186 height 41
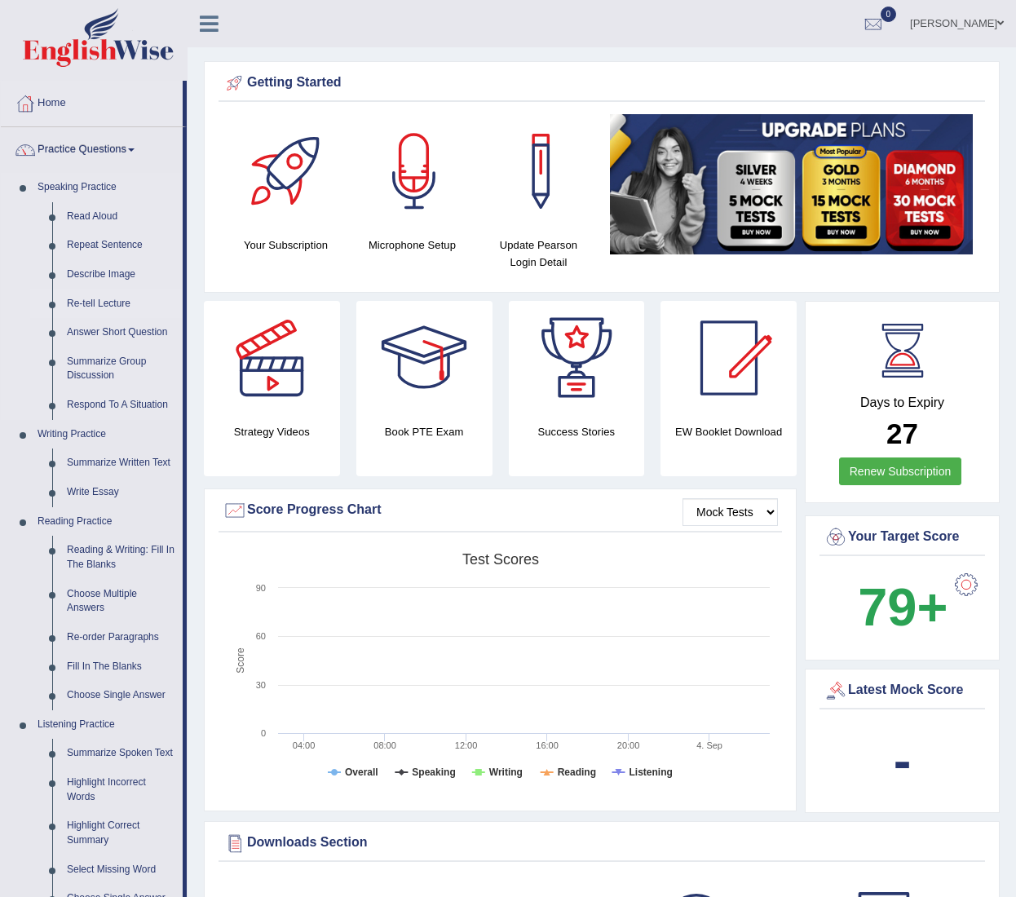
click at [92, 291] on link "Re-tell Lecture" at bounding box center [121, 304] width 123 height 29
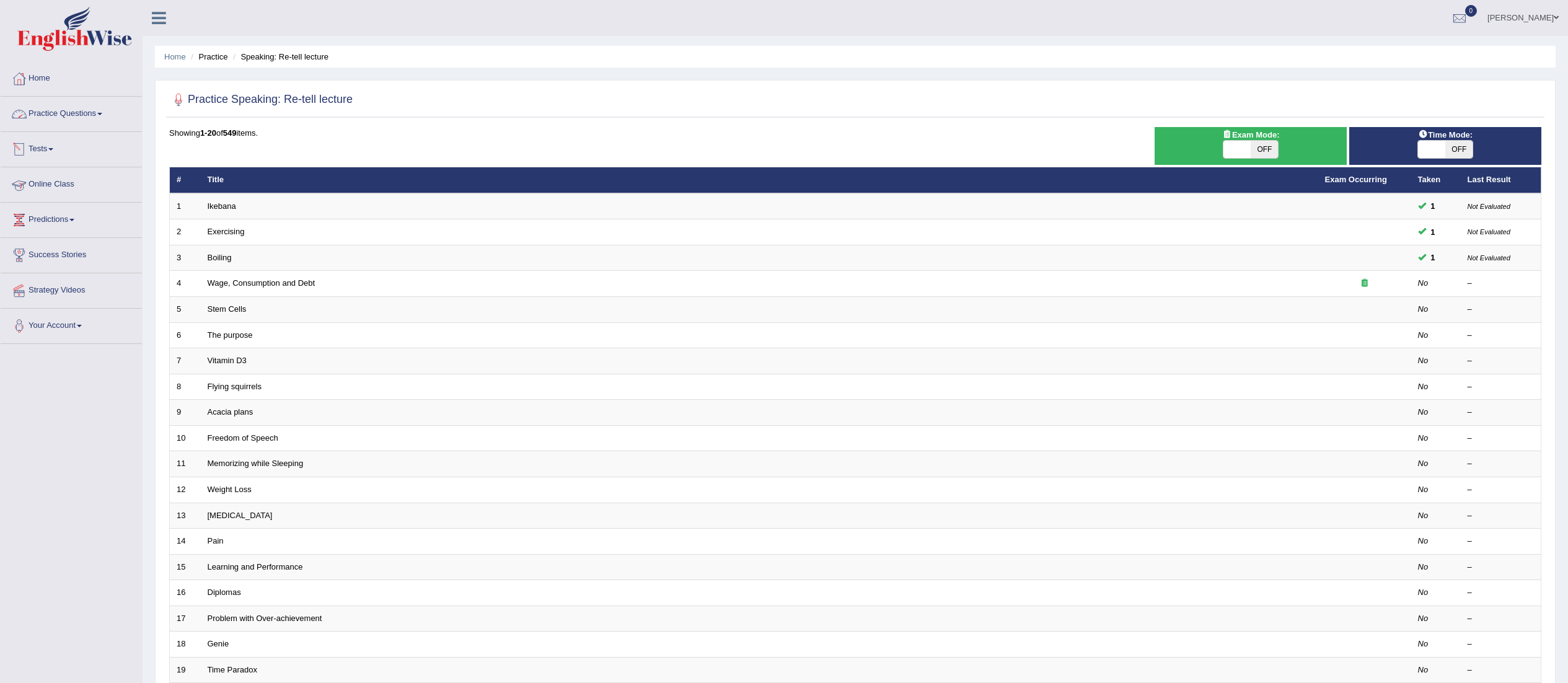
click at [38, 103] on link "Practice Questions" at bounding box center [71, 112] width 141 height 31
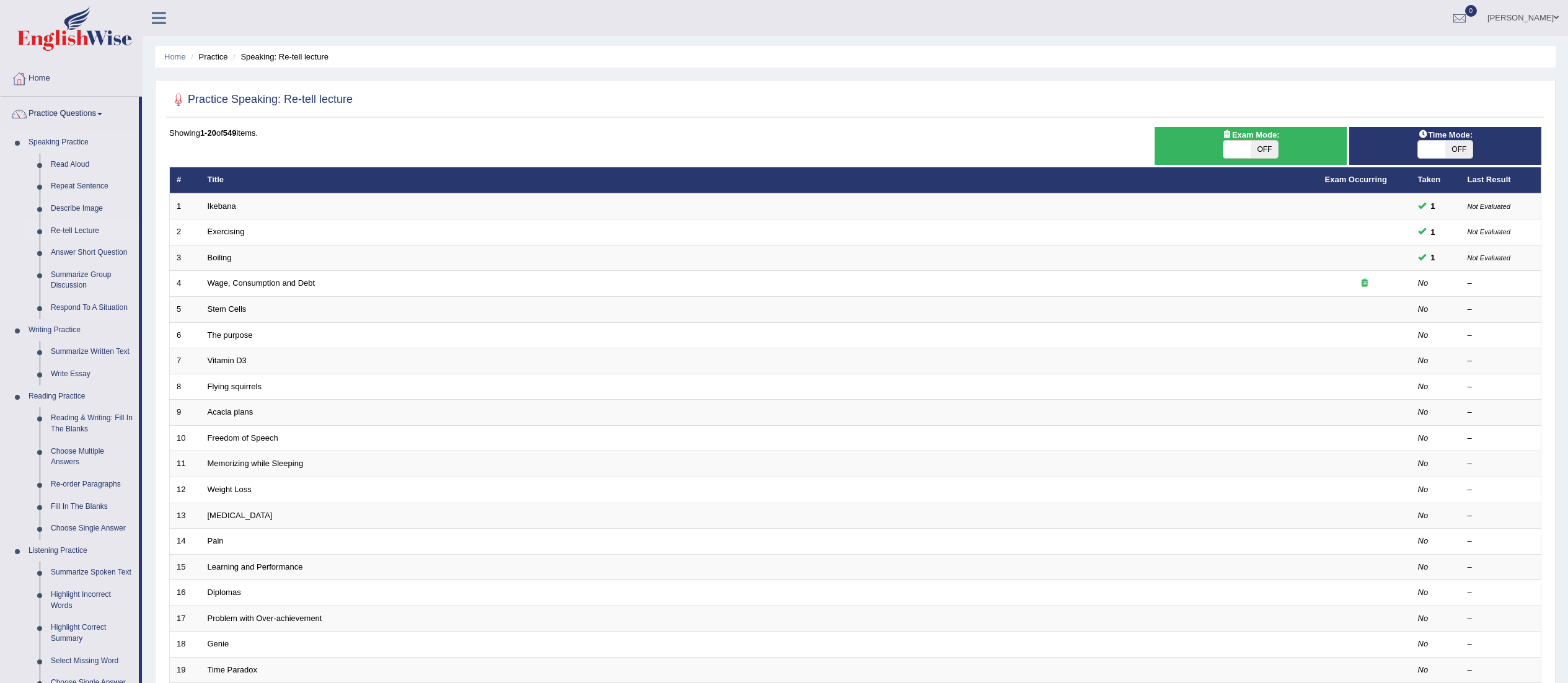
click at [71, 229] on link "Re-tell Lecture" at bounding box center [92, 231] width 93 height 22
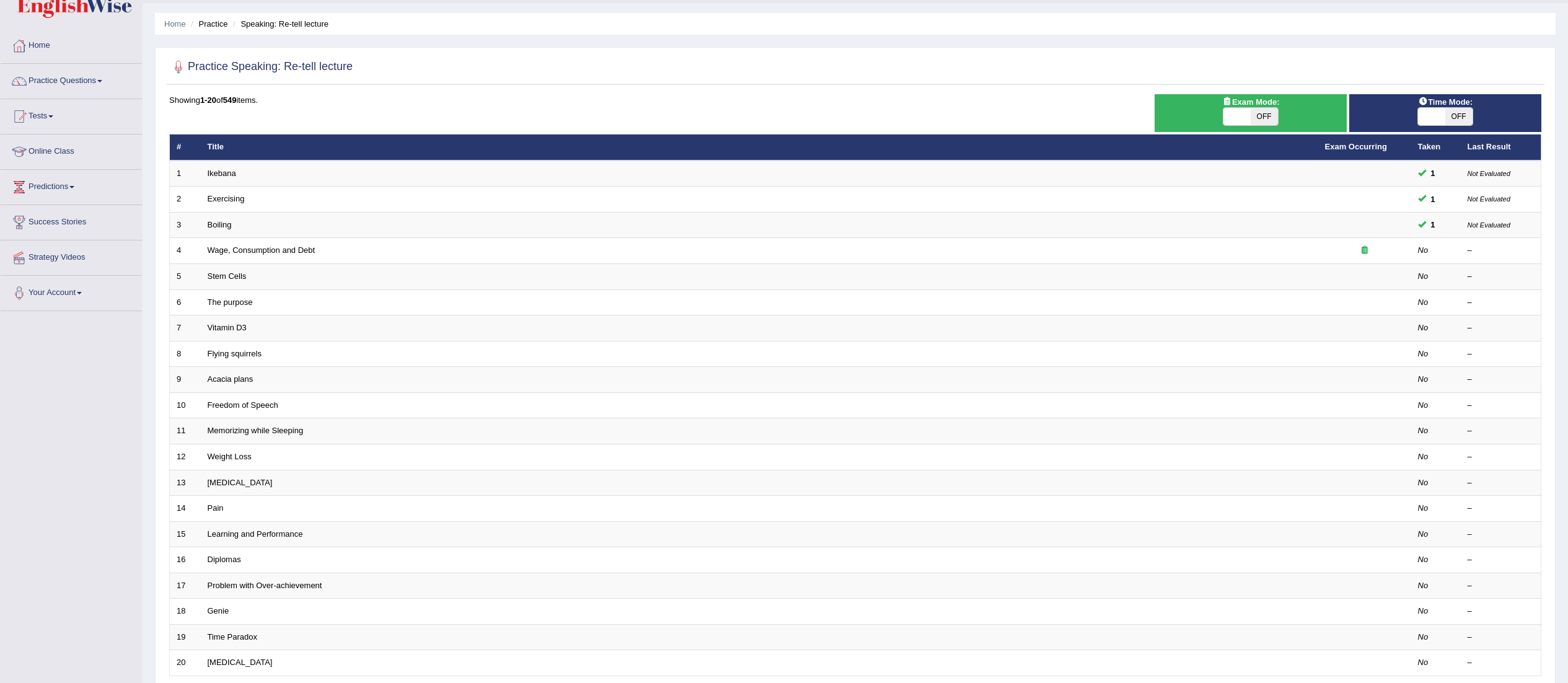
scroll to position [8, 0]
